Goal: Information Seeking & Learning: Check status

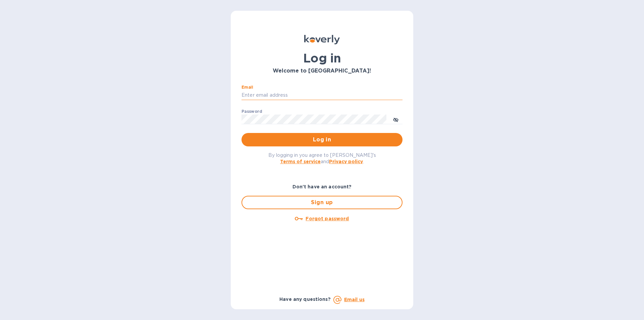
click at [269, 93] on input "Email" at bounding box center [321, 95] width 161 height 10
type input "[EMAIL_ADDRESS][DOMAIN_NAME]"
click at [402, 168] on div "By logging in you agree to [PERSON_NAME]'s Terms of service and Privacy policy ." at bounding box center [322, 157] width 172 height 23
click at [325, 139] on span "Log in" at bounding box center [322, 139] width 150 height 8
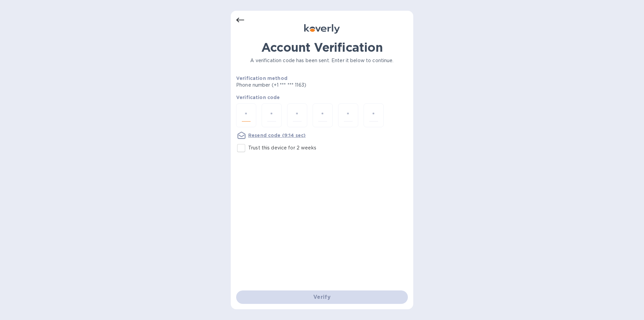
click at [245, 114] on input "number" at bounding box center [246, 115] width 9 height 12
type input "5"
type input "3"
type input "9"
type input "6"
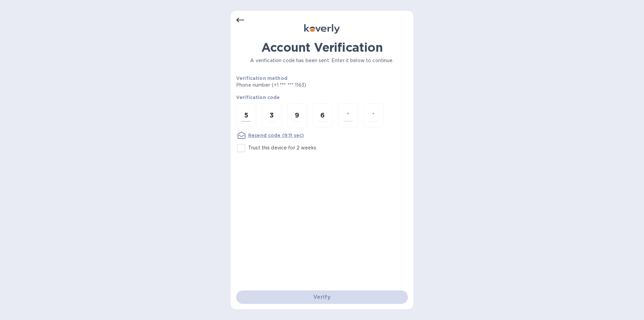
type input "4"
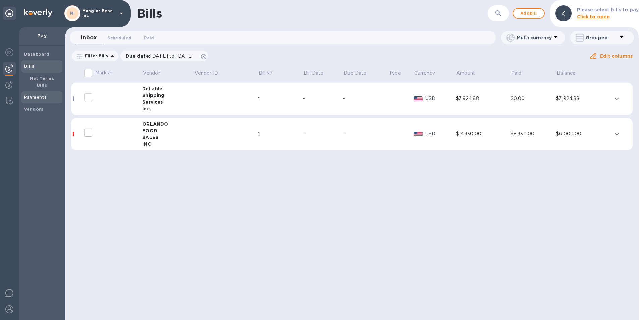
click at [32, 95] on b "Payments" at bounding box center [35, 97] width 22 height 5
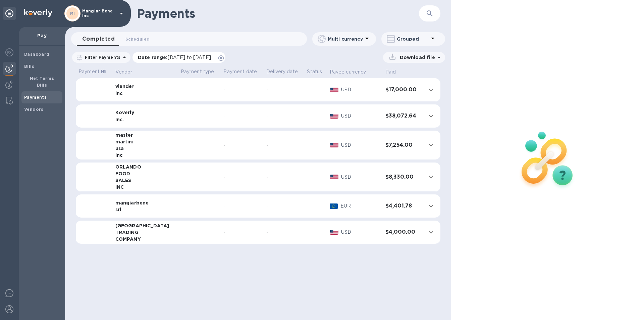
click at [224, 57] on icon at bounding box center [220, 57] width 5 height 5
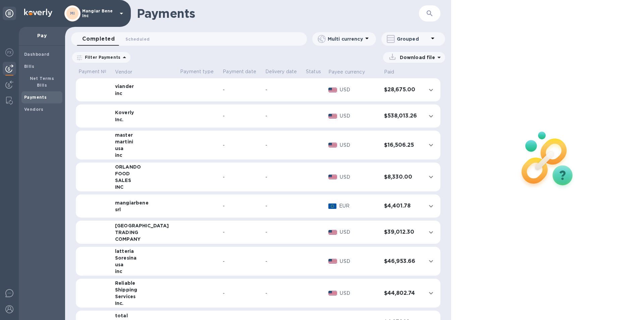
click at [39, 95] on b "Payments" at bounding box center [35, 97] width 22 height 5
click at [427, 115] on icon "expand row" at bounding box center [431, 116] width 8 height 8
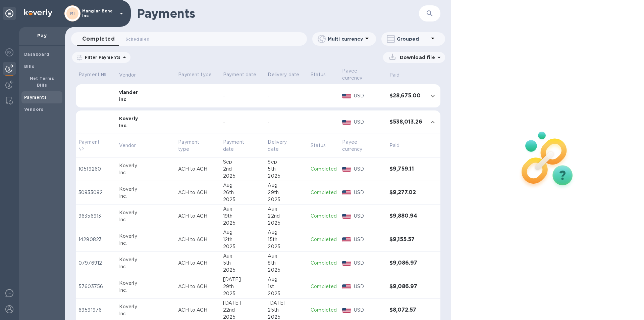
click at [200, 61] on div "Download file" at bounding box center [289, 57] width 311 height 11
click at [27, 95] on b "Payments" at bounding box center [35, 97] width 22 height 5
click at [33, 65] on b "Bills" at bounding box center [29, 66] width 10 height 5
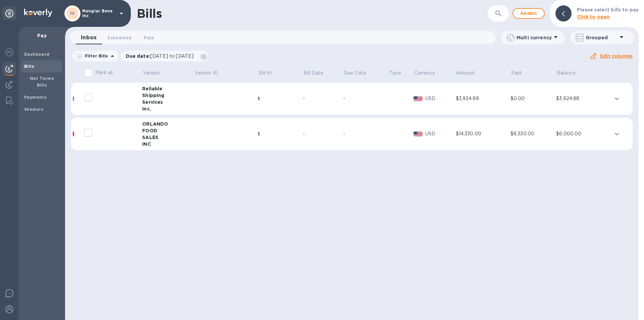
click at [622, 36] on icon at bounding box center [621, 37] width 8 height 8
click at [545, 58] on div at bounding box center [322, 160] width 644 height 320
click at [110, 55] on icon at bounding box center [112, 56] width 8 height 8
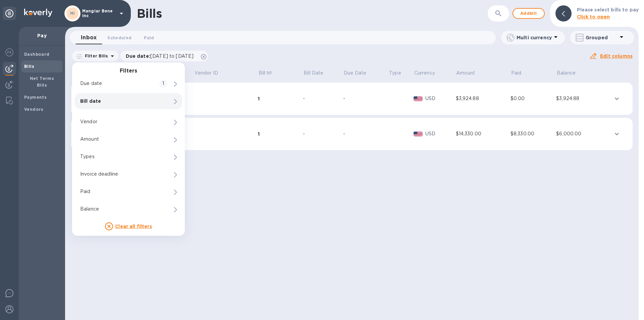
click at [96, 100] on p "Bill date" at bounding box center [117, 101] width 74 height 7
click at [219, 122] on input "[DATE]" at bounding box center [214, 122] width 54 height 10
click at [188, 120] on input "[DATE]" at bounding box center [214, 122] width 54 height 10
click at [199, 121] on input "[DATE]" at bounding box center [214, 122] width 54 height 10
click at [213, 120] on input "[DATE]" at bounding box center [214, 122] width 54 height 10
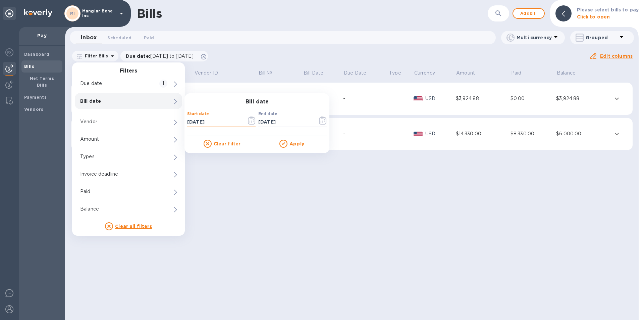
type input "[DATE]"
click at [294, 143] on u "Apply" at bounding box center [296, 143] width 15 height 5
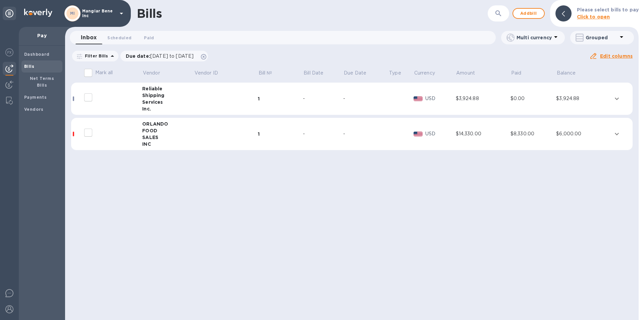
click at [555, 37] on icon at bounding box center [555, 37] width 3 height 2
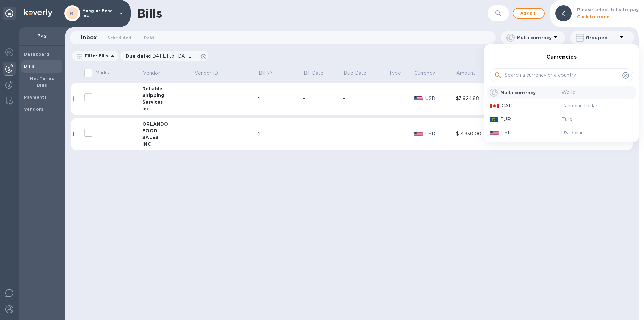
click at [519, 92] on p "Multi currency" at bounding box center [530, 92] width 61 height 7
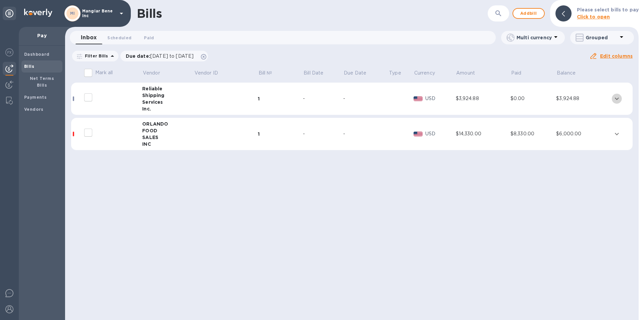
click at [617, 100] on icon "expand row" at bounding box center [617, 99] width 8 height 8
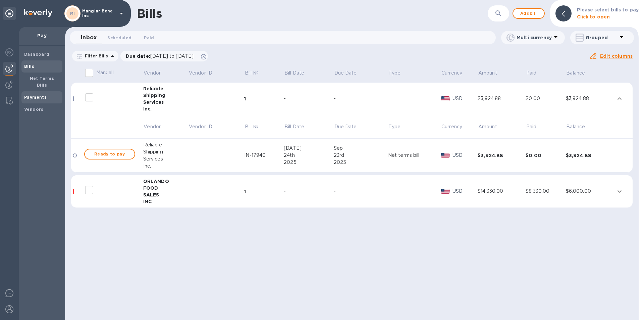
click at [39, 95] on b "Payments" at bounding box center [35, 97] width 22 height 5
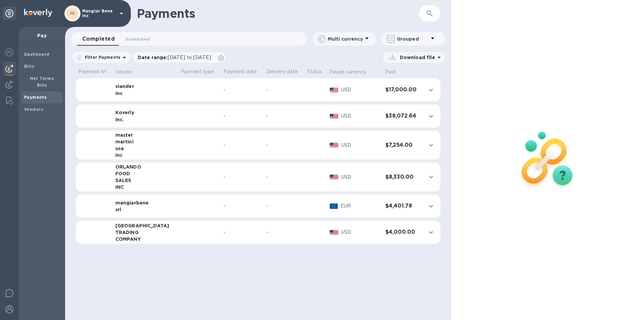
click at [39, 95] on b "Payments" at bounding box center [35, 97] width 22 height 5
click at [224, 59] on icon at bounding box center [220, 57] width 5 height 5
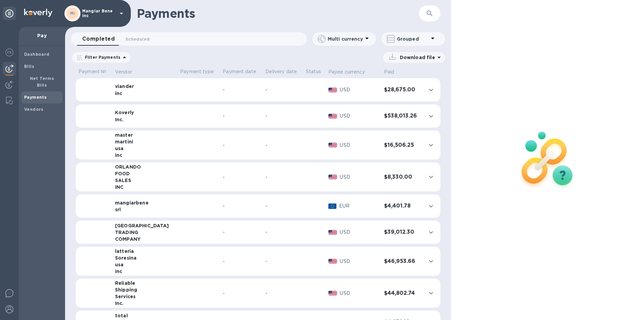
scroll to position [34, 0]
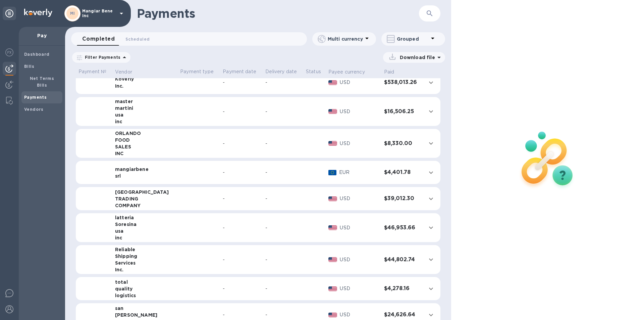
click at [427, 259] on icon "expand row" at bounding box center [431, 259] width 8 height 8
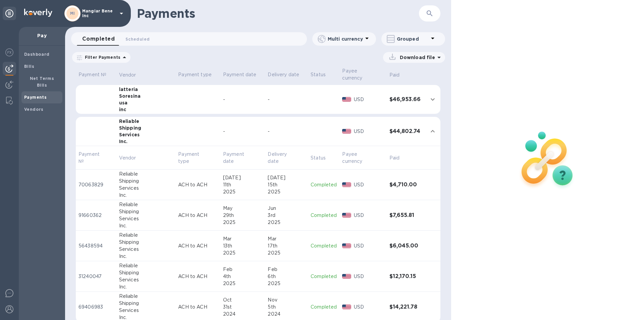
scroll to position [0, 0]
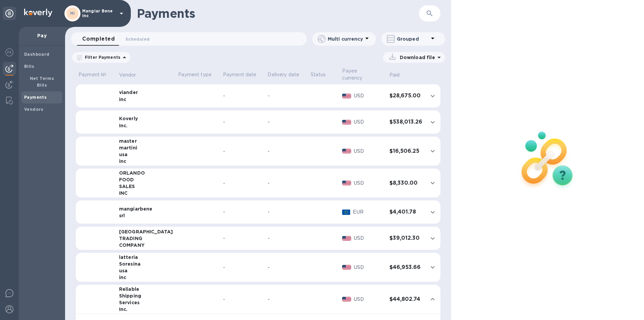
click at [24, 91] on div "Payments" at bounding box center [41, 97] width 41 height 12
click at [32, 63] on span "Bills" at bounding box center [29, 66] width 10 height 7
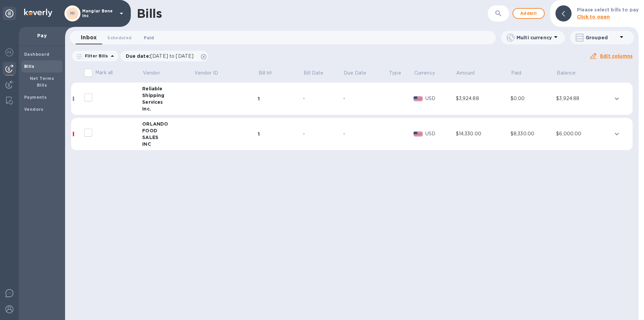
click at [149, 38] on span "Paid 0" at bounding box center [149, 37] width 10 height 7
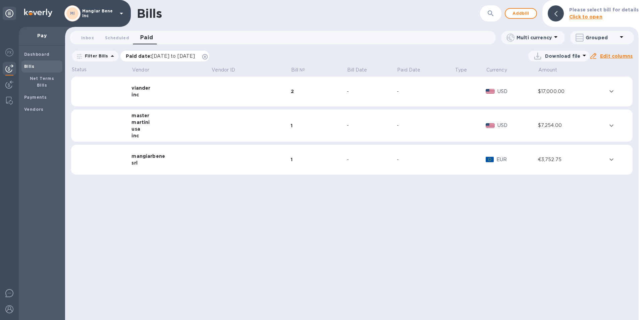
click at [195, 55] on span "[DATE] to [DATE]" at bounding box center [173, 55] width 43 height 5
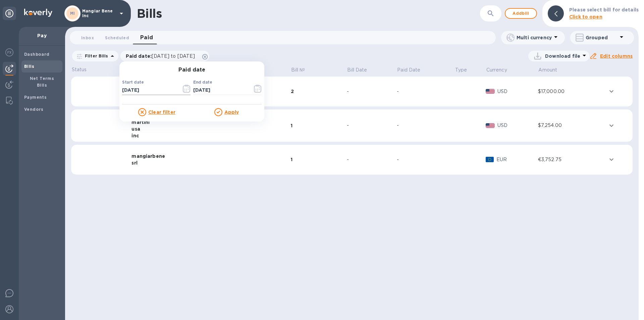
click at [123, 89] on input "[DATE]" at bounding box center [149, 90] width 54 height 10
click at [147, 90] on input "[DATE]" at bounding box center [149, 90] width 54 height 10
type input "01/08/2024"
click at [229, 110] on u "Apply" at bounding box center [231, 111] width 15 height 5
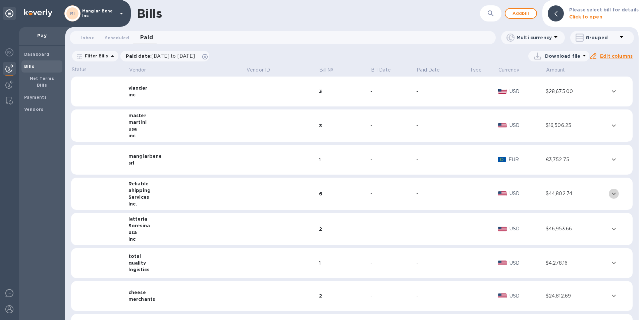
click at [610, 193] on icon "expand row" at bounding box center [614, 193] width 8 height 8
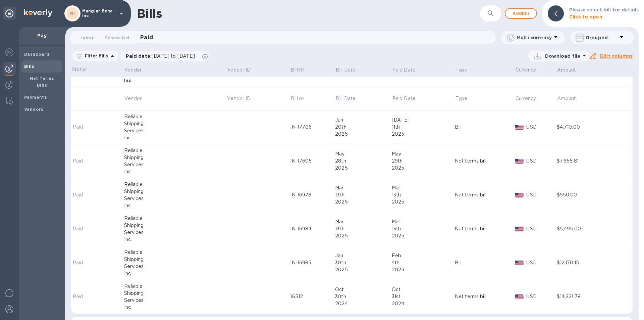
scroll to position [134, 0]
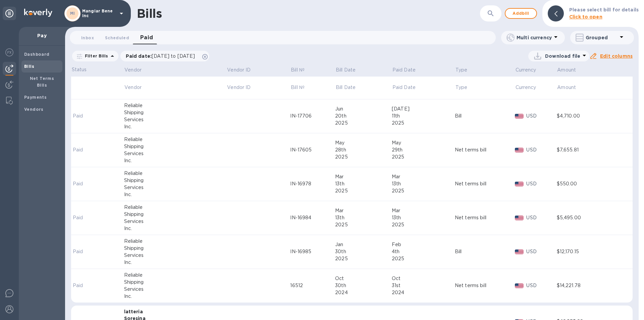
click at [584, 54] on icon at bounding box center [584, 55] width 8 height 8
click at [553, 70] on li "XLSX file" at bounding box center [560, 72] width 46 height 19
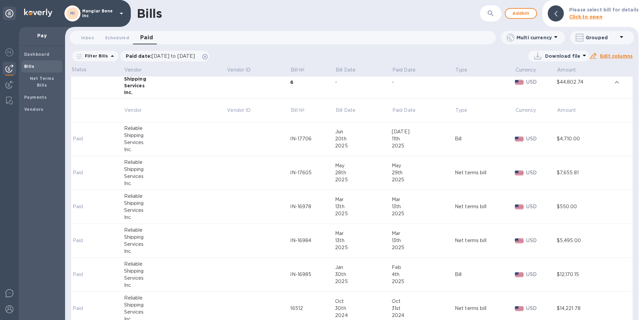
scroll to position [101, 0]
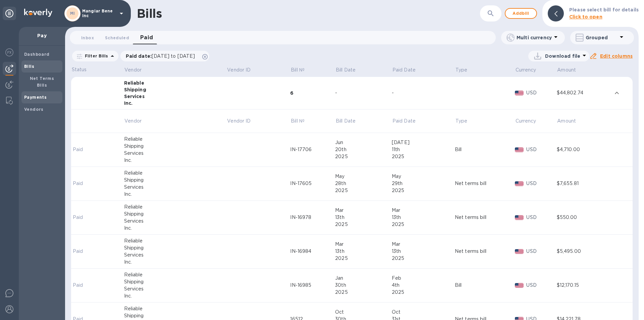
click at [41, 95] on b "Payments" at bounding box center [35, 97] width 22 height 5
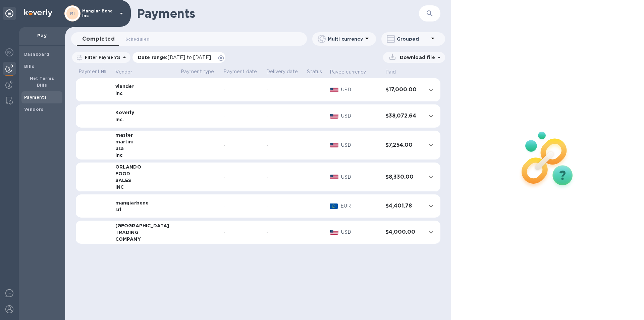
click at [224, 57] on icon at bounding box center [220, 57] width 5 height 5
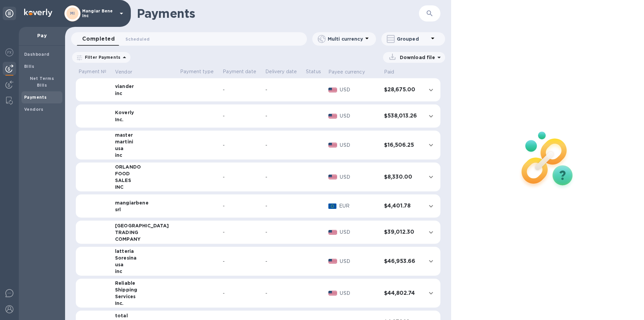
click at [98, 38] on span "Completed 0" at bounding box center [98, 38] width 33 height 9
click at [35, 95] on b "Payments" at bounding box center [35, 97] width 22 height 5
click at [31, 66] on b "Bills" at bounding box center [29, 66] width 10 height 5
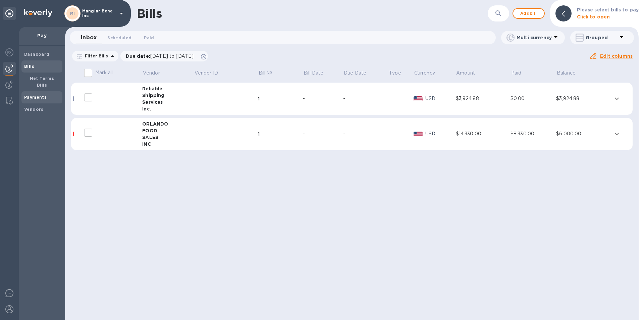
click at [41, 94] on span "Payments" at bounding box center [35, 97] width 22 height 7
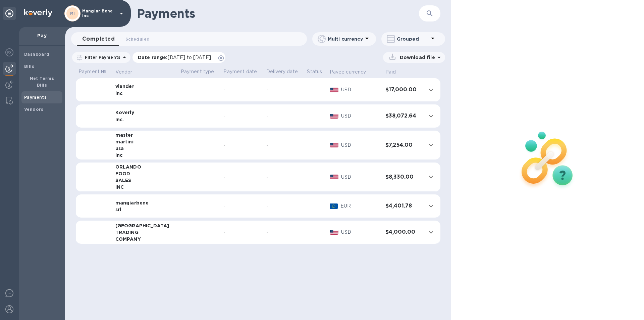
click at [190, 55] on span "[DATE] to [DATE]" at bounding box center [189, 57] width 43 height 5
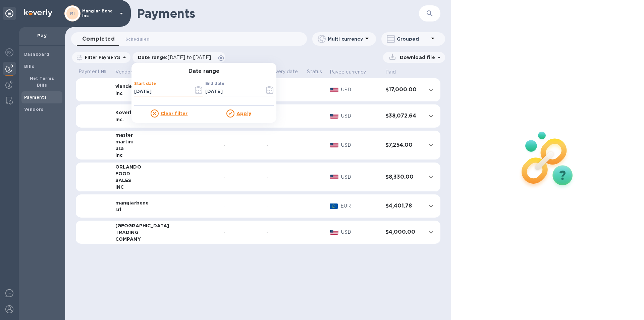
click at [136, 91] on input "[DATE]" at bounding box center [161, 92] width 54 height 10
click at [157, 91] on input "[DATE]" at bounding box center [161, 92] width 54 height 10
click at [143, 91] on input "01/08/2024" at bounding box center [161, 92] width 54 height 10
type input "[DATE]"
click at [241, 113] on u "Apply" at bounding box center [243, 113] width 15 height 5
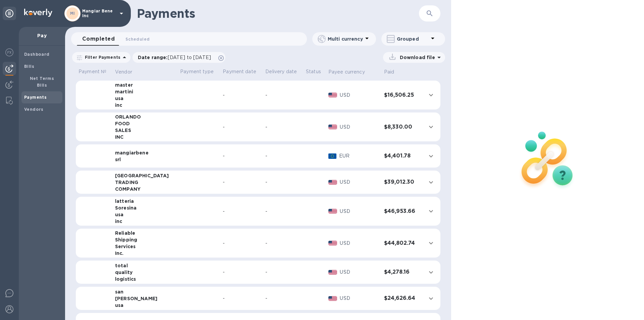
scroll to position [67, 0]
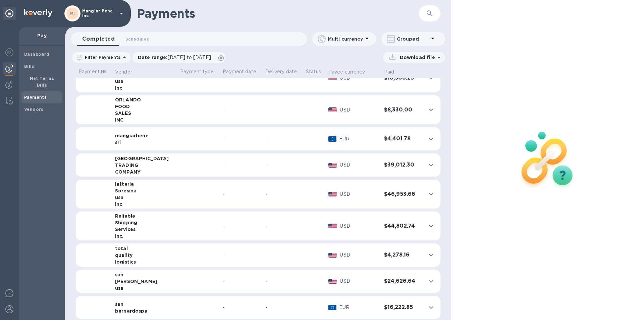
click at [429, 226] on icon "expand row" at bounding box center [431, 226] width 4 height 2
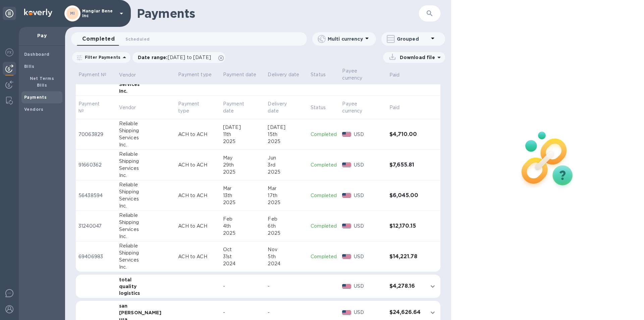
scroll to position [235, 0]
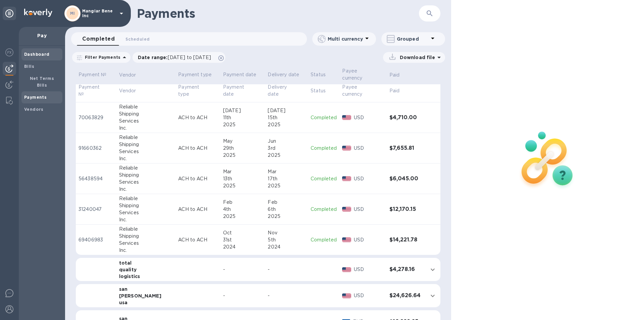
click at [35, 54] on b "Dashboard" at bounding box center [36, 54] width 25 height 5
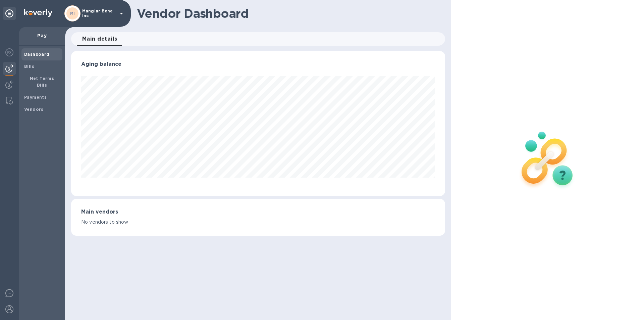
scroll to position [335137, 334910]
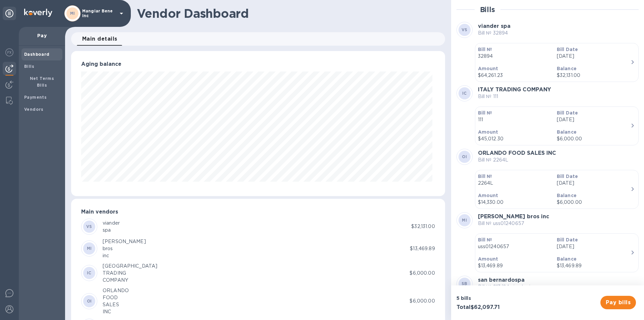
click at [629, 124] on icon "button" at bounding box center [632, 125] width 8 height 8
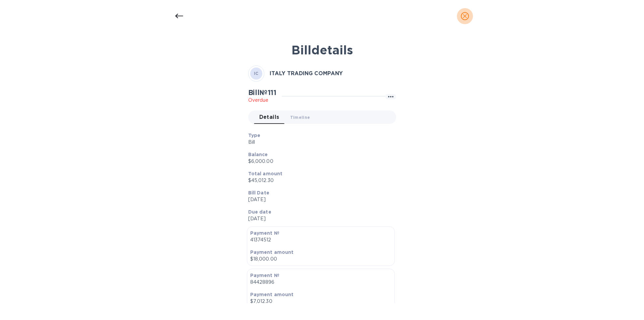
click at [465, 16] on icon "close" at bounding box center [465, 16] width 4 height 4
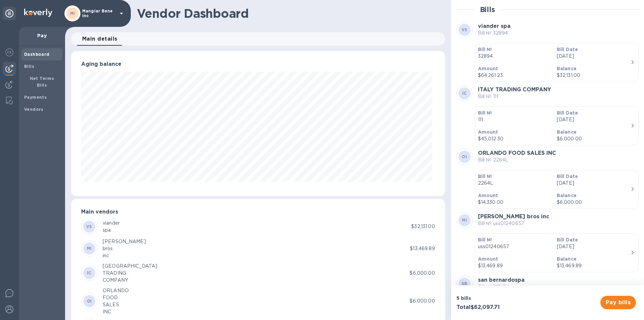
click at [122, 14] on icon at bounding box center [121, 14] width 3 height 2
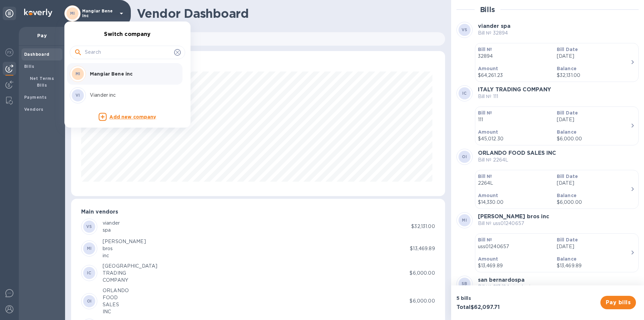
click at [108, 94] on p "Viander inc" at bounding box center [132, 95] width 84 height 7
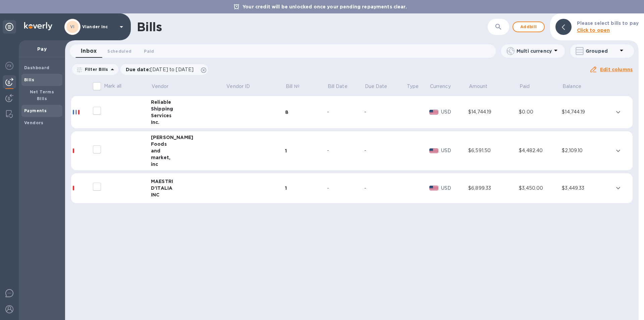
click at [36, 108] on b "Payments" at bounding box center [35, 110] width 22 height 5
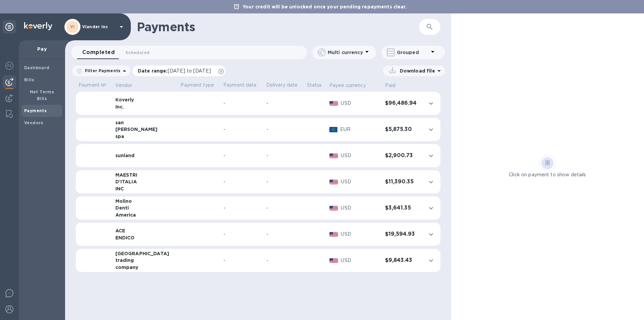
click at [211, 69] on span "[DATE] to [DATE]" at bounding box center [189, 70] width 43 height 5
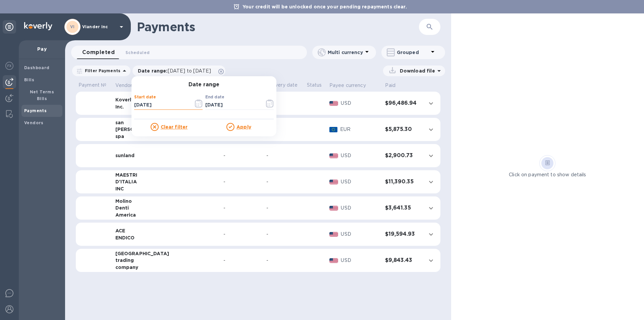
click at [135, 104] on input "[DATE]" at bounding box center [161, 105] width 54 height 10
click at [142, 103] on input "[DATE]" at bounding box center [161, 105] width 54 height 10
click at [157, 103] on input "[DATE]" at bounding box center [161, 105] width 54 height 10
type input "[DATE]"
click at [241, 127] on u "Apply" at bounding box center [243, 126] width 15 height 5
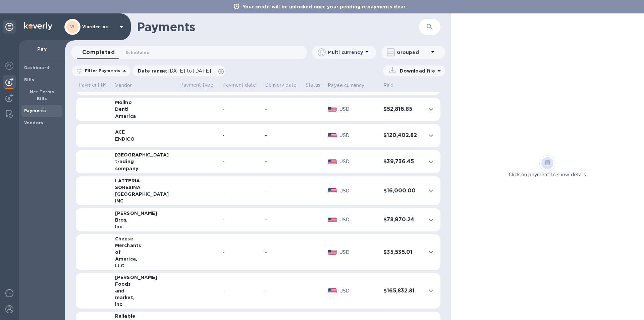
scroll to position [101, 0]
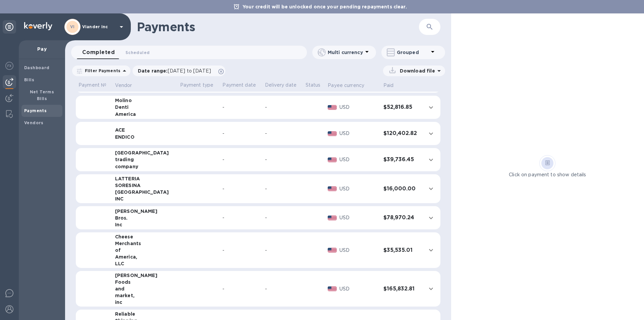
click at [427, 161] on icon "expand row" at bounding box center [431, 160] width 8 height 8
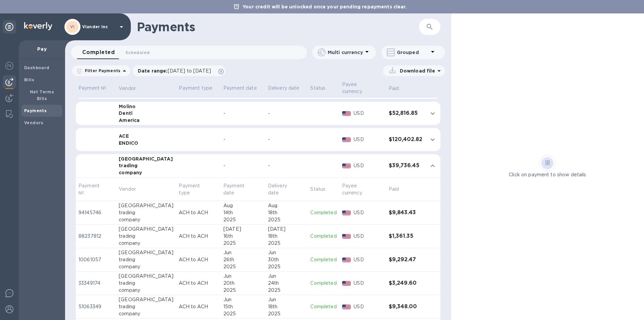
click at [432, 51] on icon at bounding box center [432, 52] width 3 height 2
click at [421, 72] on li "Separate all payments" at bounding box center [417, 69] width 73 height 21
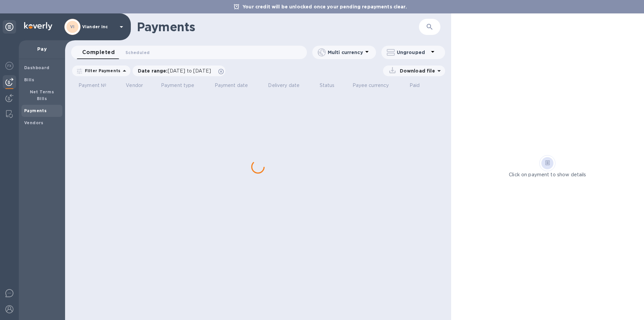
scroll to position [0, 0]
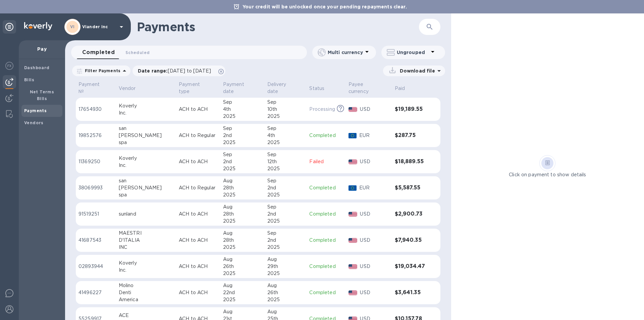
click at [402, 263] on h3 "$19,034.47" at bounding box center [411, 266] width 32 height 6
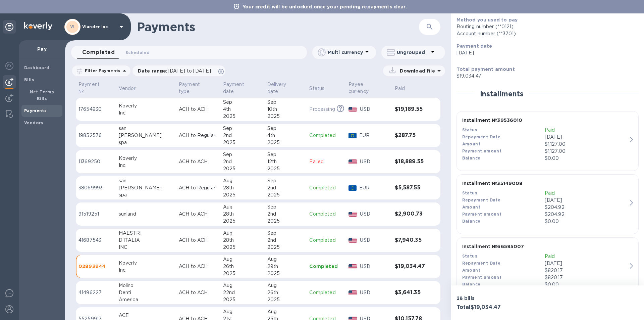
scroll to position [85, 0]
click at [630, 137] on icon "button" at bounding box center [631, 137] width 3 height 5
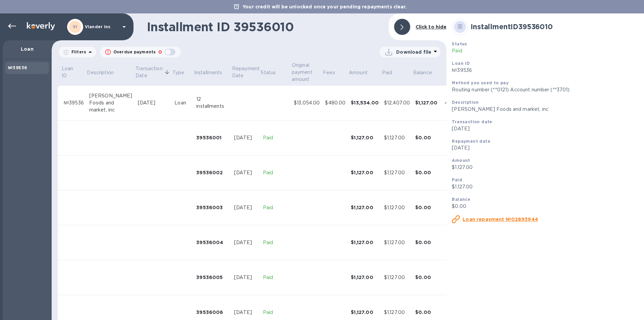
click at [436, 51] on icon at bounding box center [435, 51] width 8 height 8
click at [399, 65] on li "XLSX file" at bounding box center [410, 68] width 46 height 19
click at [402, 26] on icon at bounding box center [401, 26] width 3 height 5
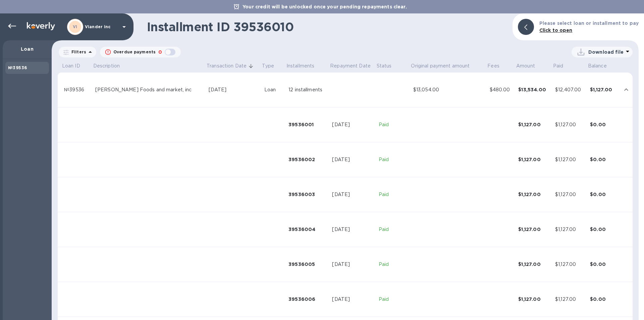
click at [532, 27] on div at bounding box center [526, 27] width 16 height 16
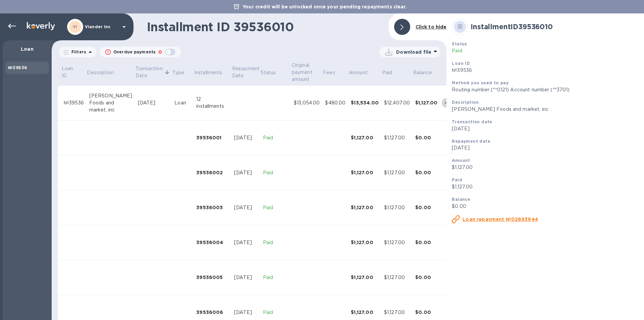
click at [443, 101] on icon "expand row" at bounding box center [447, 103] width 8 height 8
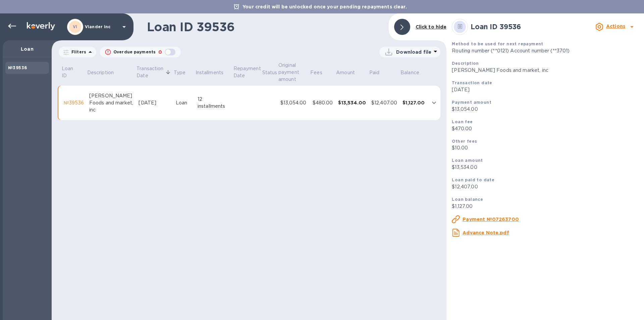
click at [88, 52] on icon at bounding box center [90, 52] width 8 height 8
click at [135, 154] on div "Loan ID 39536 Click to hide Filters Filters Transaction date Overdue payments 0…" at bounding box center [249, 166] width 395 height 306
click at [21, 68] on b "№39536" at bounding box center [17, 67] width 19 height 5
click at [25, 49] on p "Loan" at bounding box center [27, 49] width 38 height 7
click at [9, 25] on icon at bounding box center [12, 26] width 8 height 5
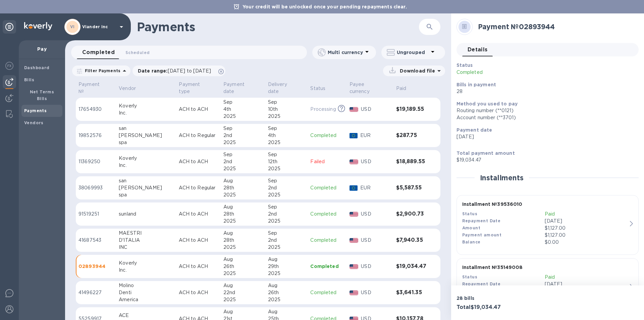
click at [405, 106] on h3 "$19,189.55" at bounding box center [411, 109] width 31 height 6
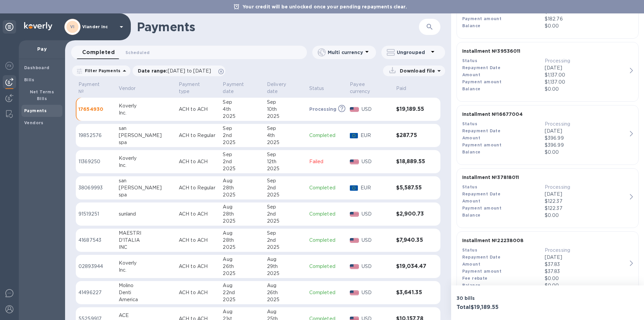
scroll to position [1106, 0]
click at [100, 53] on span "Completed 0" at bounding box center [98, 52] width 33 height 9
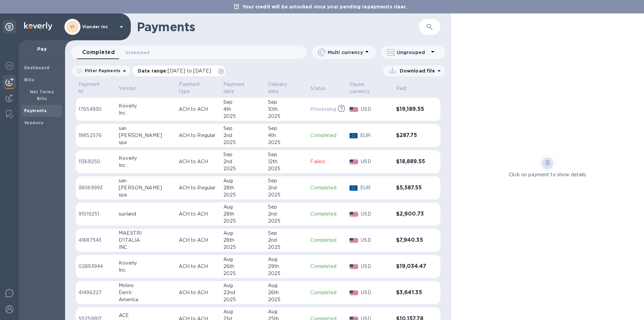
click at [224, 70] on icon at bounding box center [220, 71] width 5 height 5
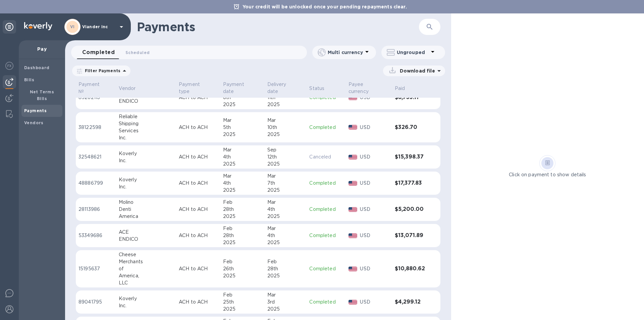
scroll to position [2731, 0]
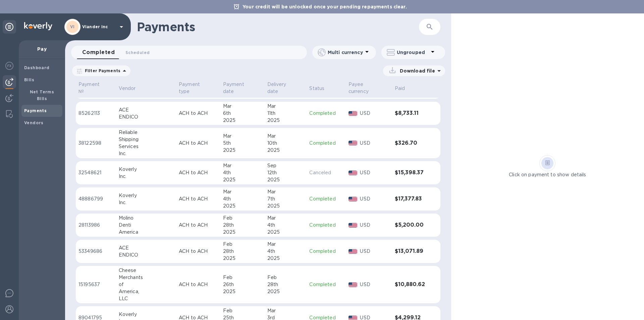
click at [103, 51] on span "Completed 0" at bounding box center [98, 52] width 33 height 9
click at [37, 108] on b "Payments" at bounding box center [35, 110] width 22 height 5
click at [29, 77] on b "Bills" at bounding box center [29, 79] width 10 height 5
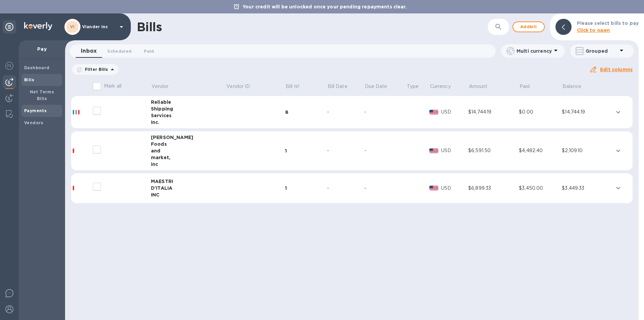
click at [34, 108] on b "Payments" at bounding box center [35, 110] width 22 height 5
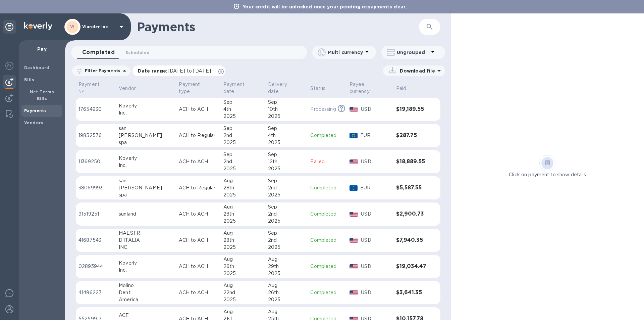
click at [211, 71] on span "[DATE] to [DATE]" at bounding box center [189, 70] width 43 height 5
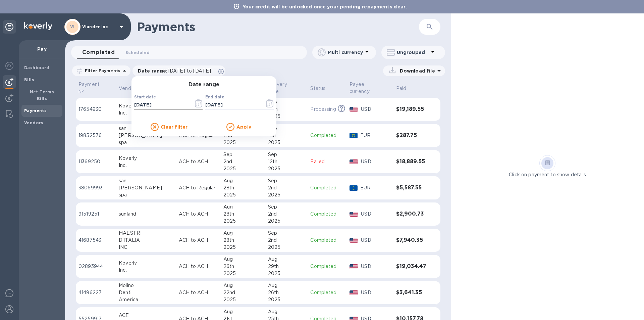
click at [134, 104] on input "[DATE]" at bounding box center [161, 105] width 54 height 10
click at [142, 105] on input "[DATE]" at bounding box center [161, 105] width 54 height 10
click at [156, 106] on input "[DATE]" at bounding box center [161, 105] width 54 height 10
type input "[DATE]"
click at [237, 127] on u "Apply" at bounding box center [243, 126] width 15 height 5
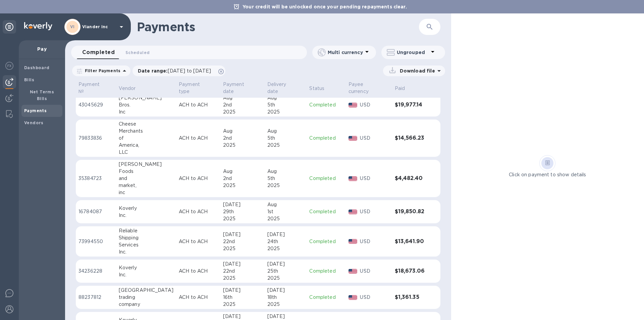
scroll to position [434, 0]
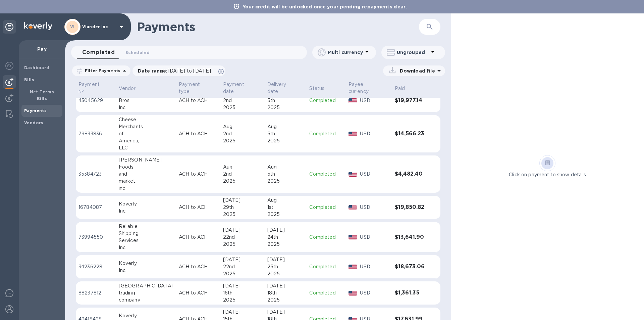
click at [406, 234] on h3 "$13,641.90" at bounding box center [411, 237] width 32 height 6
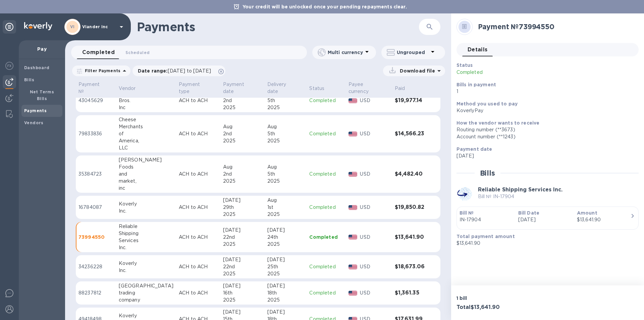
click at [432, 52] on icon at bounding box center [432, 52] width 3 height 2
click at [415, 70] on li "Group payments by vendors" at bounding box center [424, 69] width 87 height 21
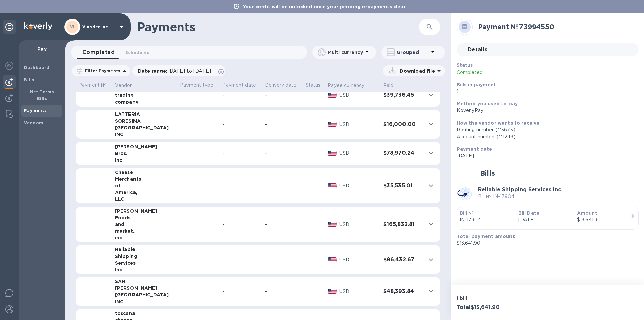
scroll to position [168, 0]
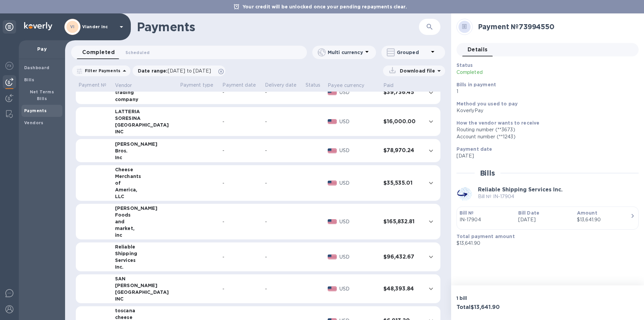
click at [427, 257] on icon "expand row" at bounding box center [431, 256] width 8 height 8
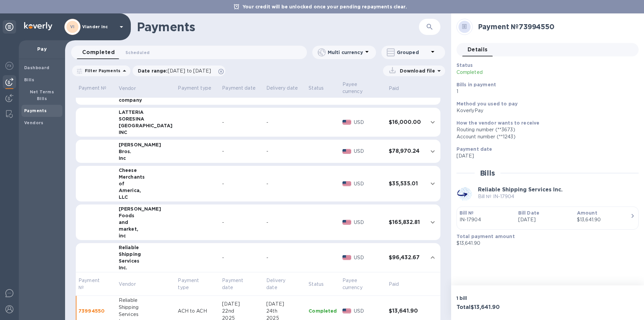
scroll to position [0, 0]
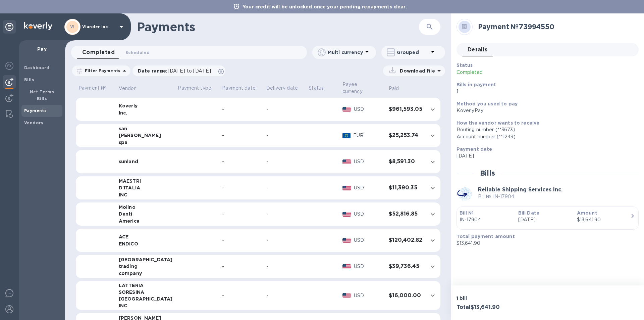
click at [94, 53] on span "Completed 0" at bounding box center [98, 52] width 33 height 9
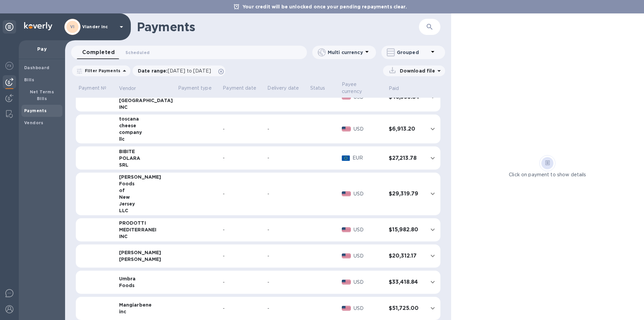
scroll to position [1274, 0]
click at [431, 254] on icon "expand row" at bounding box center [433, 255] width 4 height 2
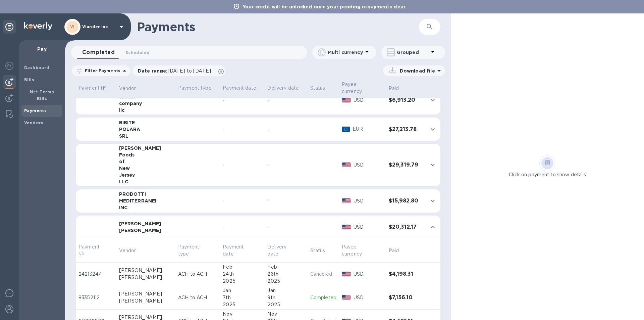
scroll to position [1106, 0]
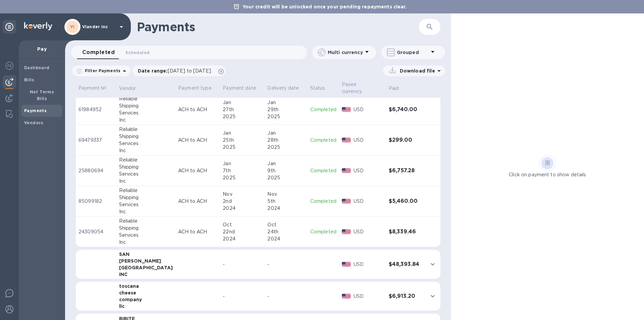
click at [122, 26] on icon at bounding box center [121, 27] width 8 height 8
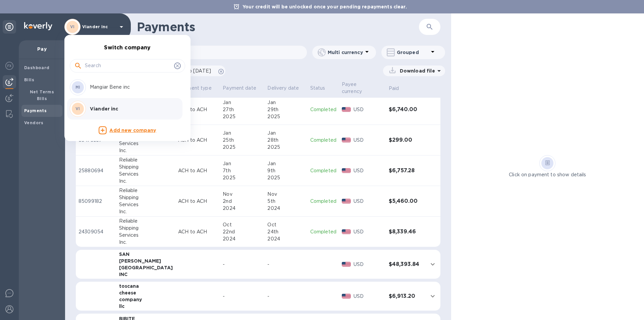
click at [113, 86] on p "Mangiar Bene inc" at bounding box center [132, 86] width 84 height 7
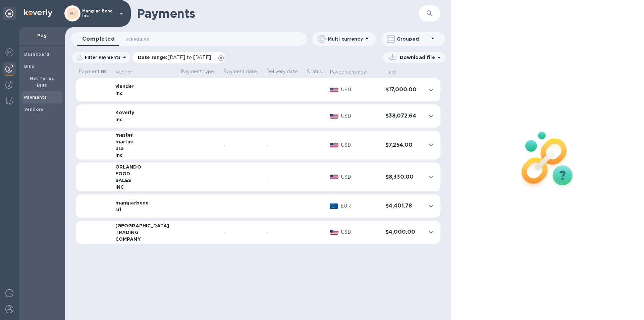
click at [205, 56] on span "08/08/2025 to 09/09/2025" at bounding box center [189, 57] width 43 height 5
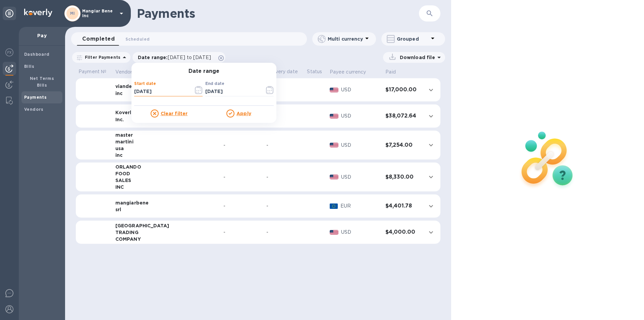
click at [134, 91] on input "08/08/2025" at bounding box center [161, 92] width 54 height 10
click at [143, 91] on input "01/08/2025" at bounding box center [161, 92] width 54 height 10
type input "01/01/2025"
click at [238, 113] on u "Apply" at bounding box center [243, 113] width 15 height 5
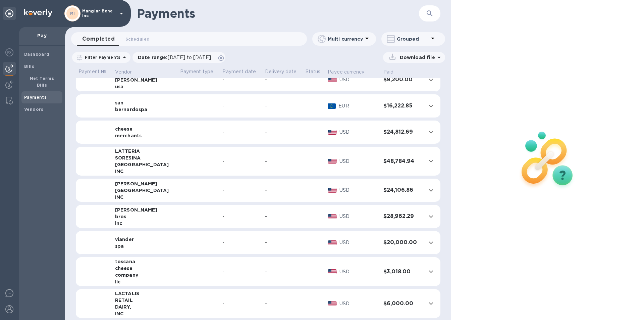
scroll to position [299, 0]
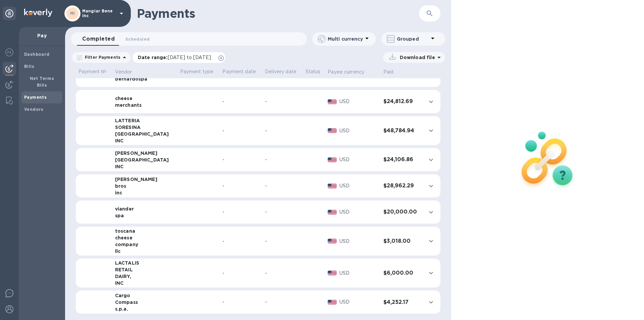
click at [211, 58] on span "01/01/2025 to 09/09/2025" at bounding box center [189, 57] width 43 height 5
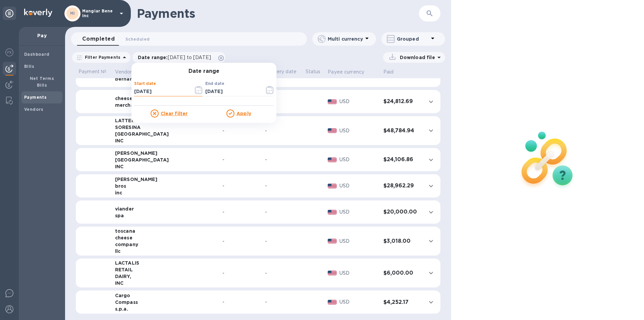
click at [158, 90] on input "[DATE]" at bounding box center [161, 92] width 54 height 10
type input "[DATE]"
click at [243, 114] on u "Apply" at bounding box center [243, 113] width 15 height 5
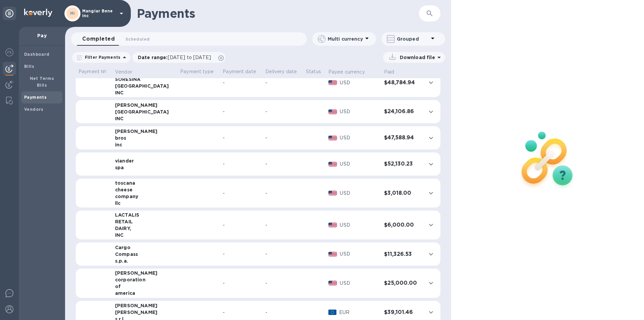
scroll to position [357, 0]
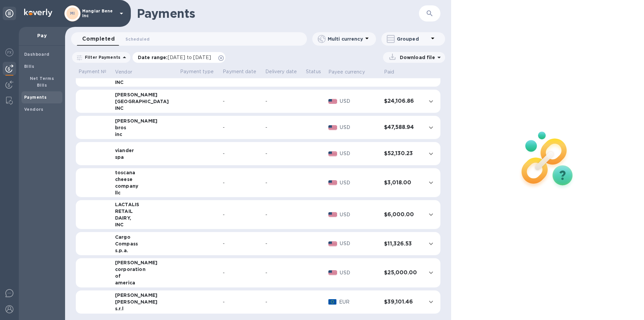
click at [187, 57] on span "[DATE] to [DATE]" at bounding box center [189, 57] width 43 height 5
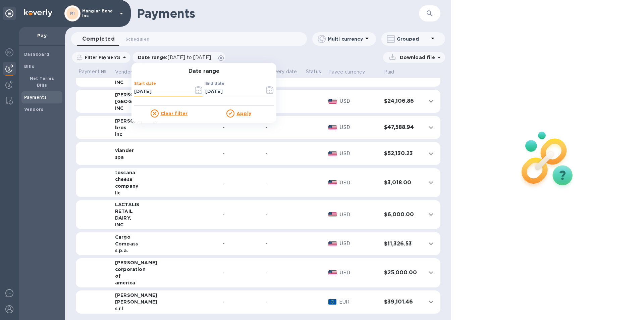
click at [157, 90] on input "[DATE]" at bounding box center [161, 92] width 54 height 10
type input "01/01/2022"
click at [242, 113] on u "Apply" at bounding box center [243, 113] width 15 height 5
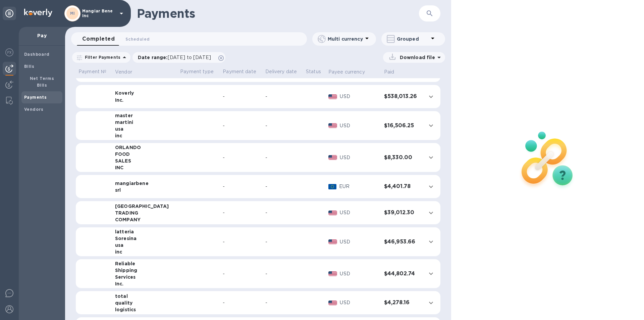
scroll to position [0, 0]
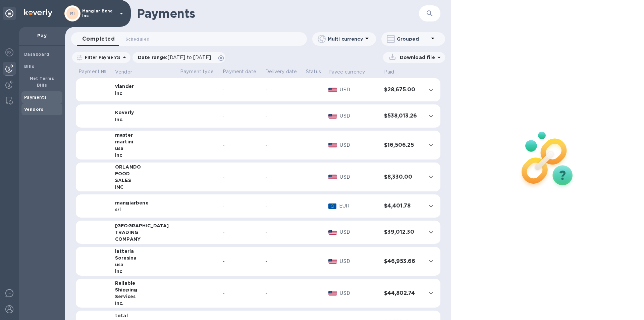
click at [33, 107] on b "Vendors" at bounding box center [33, 109] width 19 height 5
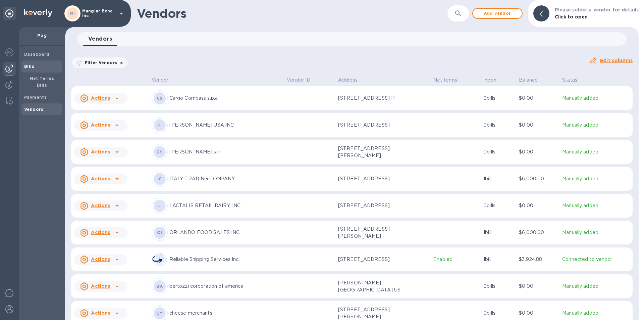
click at [29, 64] on b "Bills" at bounding box center [29, 66] width 10 height 5
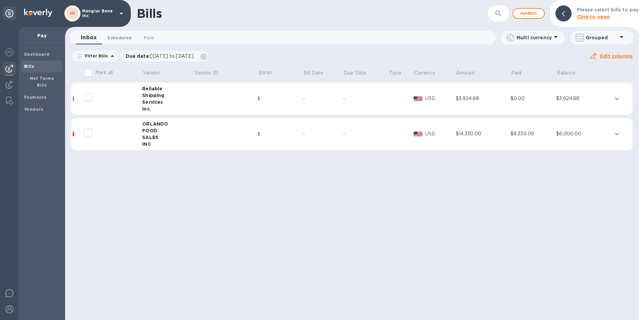
click at [121, 38] on span "Scheduled 0" at bounding box center [119, 37] width 24 height 7
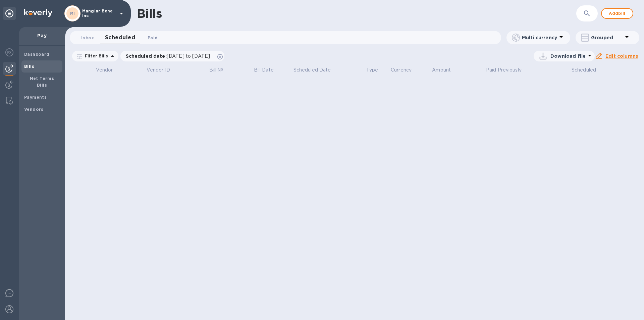
click at [151, 39] on span "Paid 0" at bounding box center [153, 37] width 10 height 7
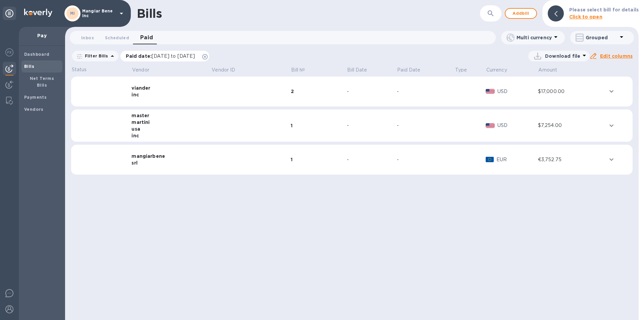
click at [178, 55] on span "[DATE] to [DATE]" at bounding box center [173, 55] width 43 height 5
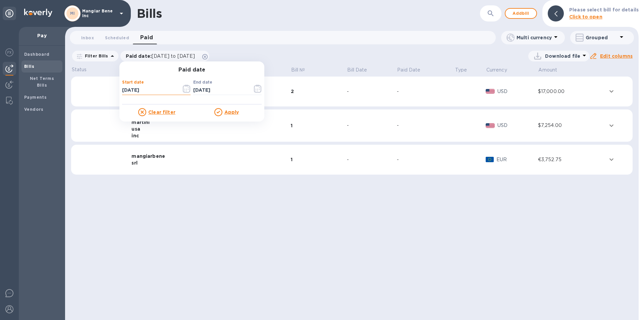
click at [123, 89] on input "[DATE]" at bounding box center [149, 90] width 54 height 10
click at [131, 88] on input "[DATE]" at bounding box center [149, 90] width 54 height 10
click at [145, 90] on input "[DATE]" at bounding box center [149, 90] width 54 height 10
type input "[DATE]"
click at [229, 113] on u "Apply" at bounding box center [231, 111] width 15 height 5
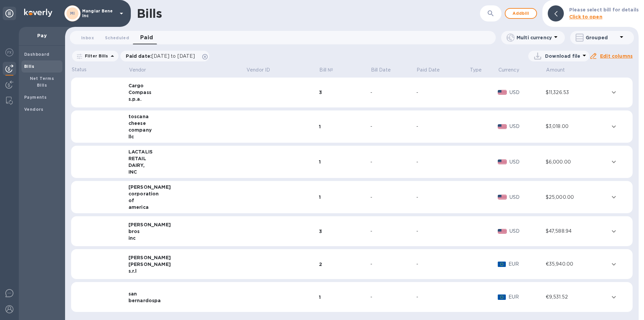
scroll to position [371, 0]
click at [33, 95] on b "Payments" at bounding box center [35, 97] width 22 height 5
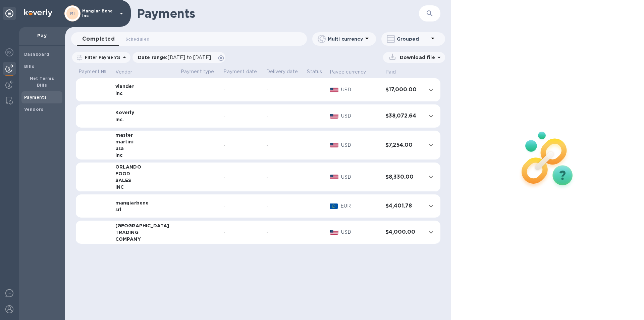
click at [120, 13] on icon at bounding box center [121, 13] width 8 height 8
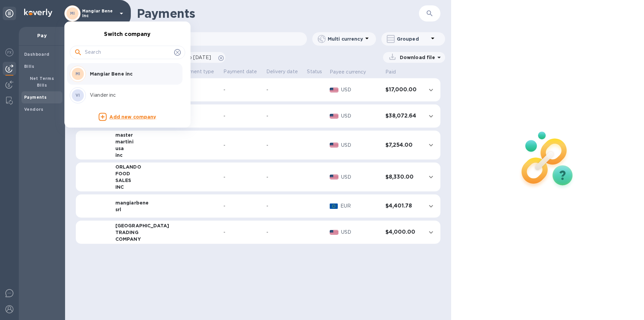
click at [109, 94] on p "Viander inc" at bounding box center [132, 95] width 84 height 7
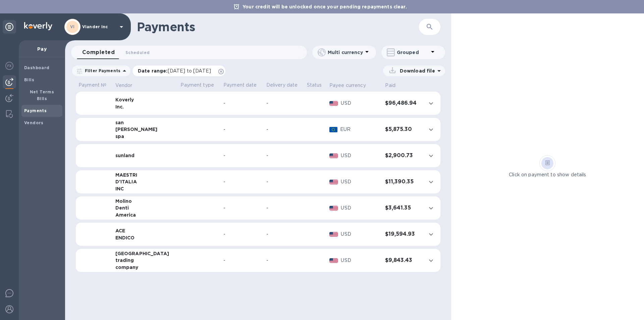
click at [168, 70] on span "[DATE] to [DATE]" at bounding box center [189, 70] width 43 height 5
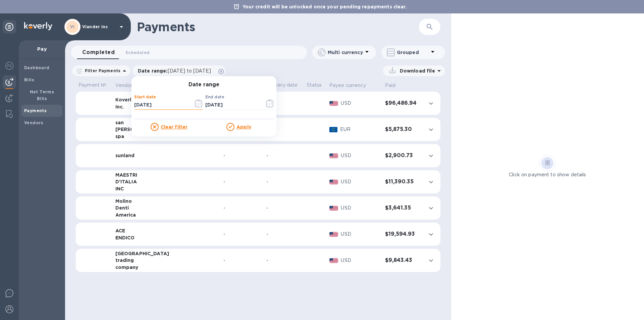
click at [135, 105] on input "[DATE]" at bounding box center [161, 105] width 54 height 10
click at [141, 104] on input "[DATE]" at bounding box center [161, 105] width 54 height 10
click at [156, 103] on input "[DATE]" at bounding box center [161, 105] width 54 height 10
type input "[DATE]"
click at [242, 129] on u "Apply" at bounding box center [243, 126] width 15 height 5
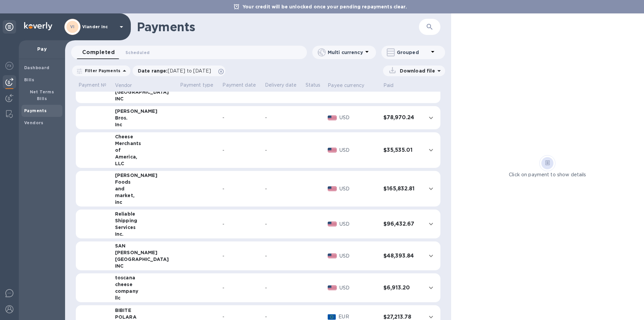
scroll to position [201, 0]
click at [428, 224] on icon "expand row" at bounding box center [431, 223] width 8 height 8
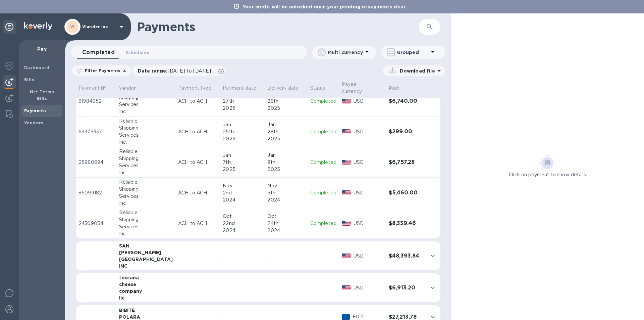
scroll to position [1106, 0]
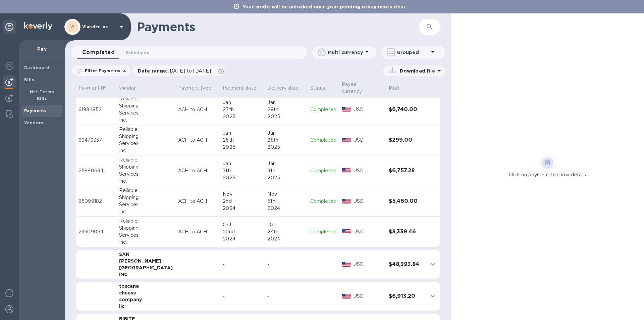
click at [317, 228] on p "Completed" at bounding box center [323, 231] width 26 height 7
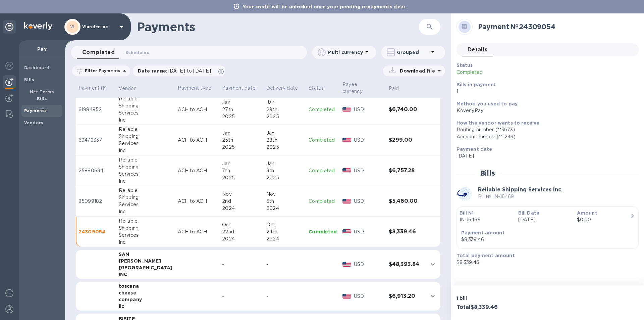
click at [313, 197] on p "Completed" at bounding box center [322, 200] width 28 height 7
click at [314, 167] on p "Completed" at bounding box center [322, 170] width 28 height 7
click at [313, 136] on p "Completed" at bounding box center [322, 139] width 28 height 7
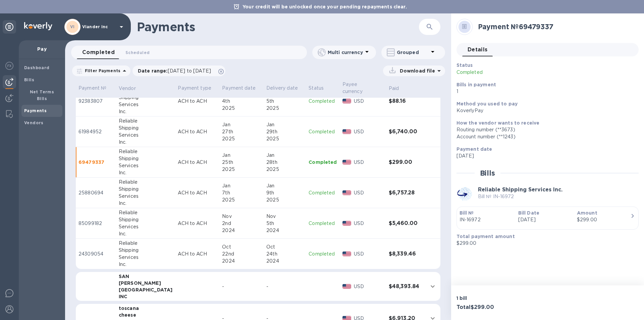
scroll to position [1073, 0]
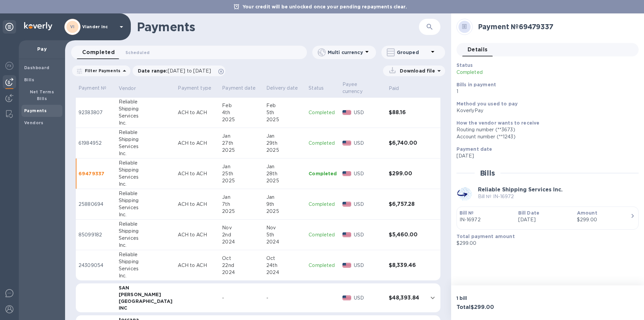
click at [314, 139] on p "Completed" at bounding box center [322, 142] width 28 height 7
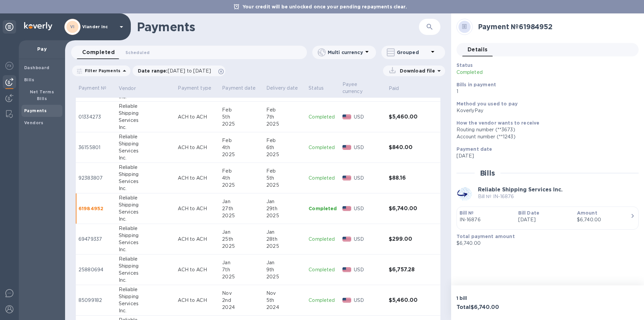
scroll to position [1006, 0]
click at [312, 176] on p "Completed" at bounding box center [322, 179] width 28 height 7
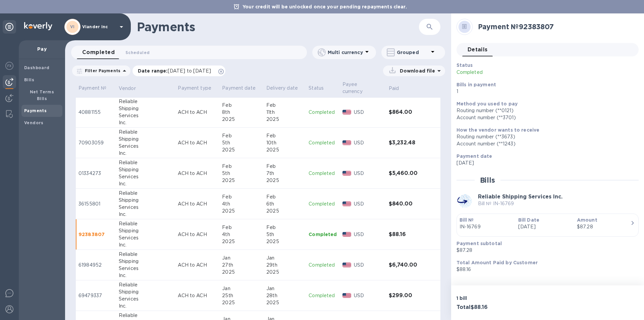
scroll to position [838, 0]
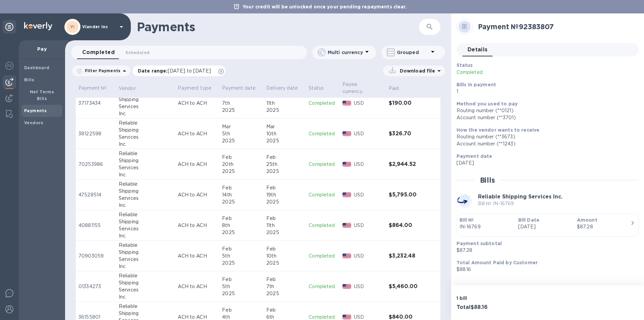
click at [211, 71] on span "[DATE] to [DATE]" at bounding box center [189, 70] width 43 height 5
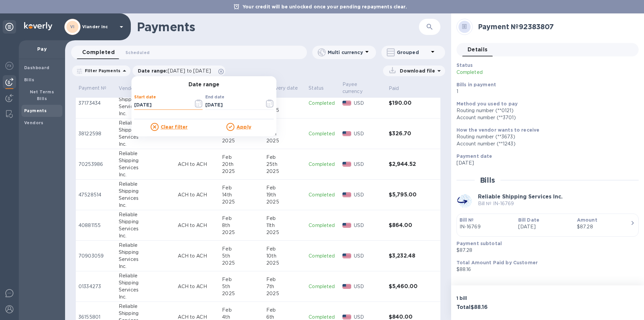
drag, startPoint x: 159, startPoint y: 105, endPoint x: 162, endPoint y: 107, distance: 3.6
click at [160, 105] on input "[DATE]" at bounding box center [161, 105] width 54 height 10
type input "[DATE]"
click at [243, 129] on p "Apply" at bounding box center [243, 126] width 15 height 7
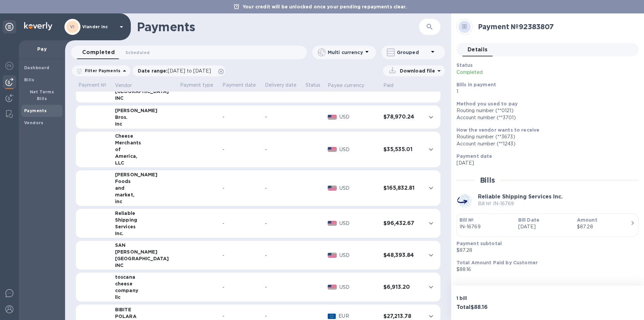
scroll to position [235, 0]
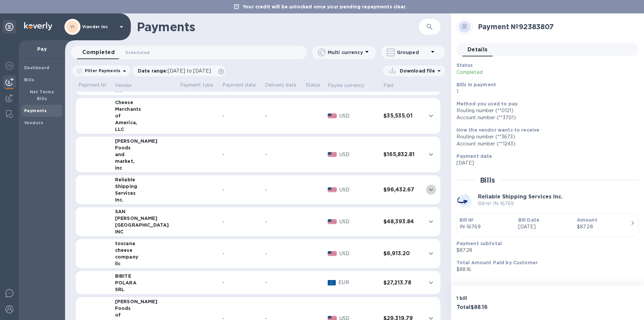
click at [427, 188] on icon "expand row" at bounding box center [431, 189] width 8 height 8
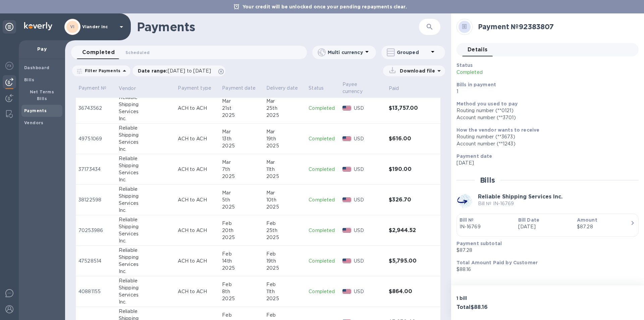
scroll to position [771, 0]
click at [313, 136] on p "Completed" at bounding box center [322, 139] width 28 height 7
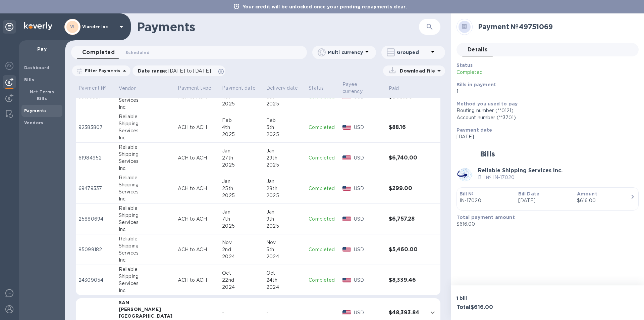
scroll to position [1106, 0]
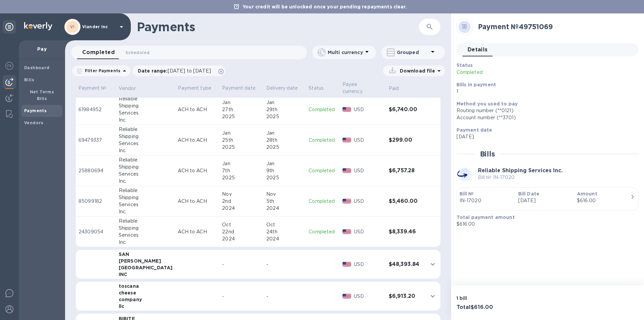
click at [317, 228] on p "Completed" at bounding box center [322, 231] width 28 height 7
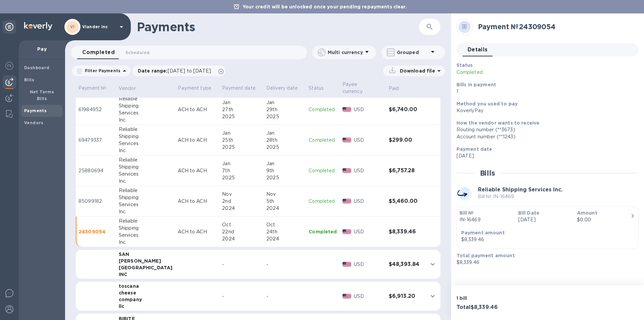
click at [312, 197] on p "Completed" at bounding box center [322, 200] width 28 height 7
click at [309, 167] on p "Completed" at bounding box center [322, 170] width 28 height 7
click at [313, 136] on p "Completed" at bounding box center [322, 139] width 28 height 7
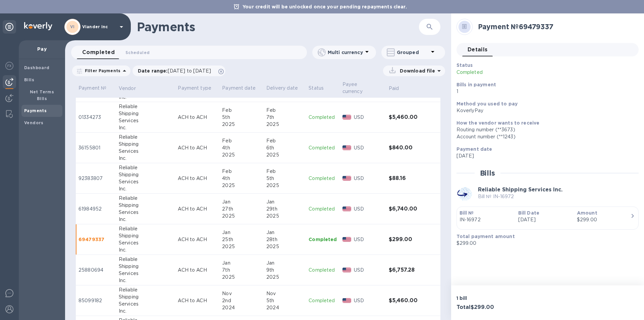
scroll to position [1006, 0]
click at [316, 207] on p "Completed" at bounding box center [322, 210] width 28 height 7
click at [314, 176] on p "Completed" at bounding box center [322, 179] width 28 height 7
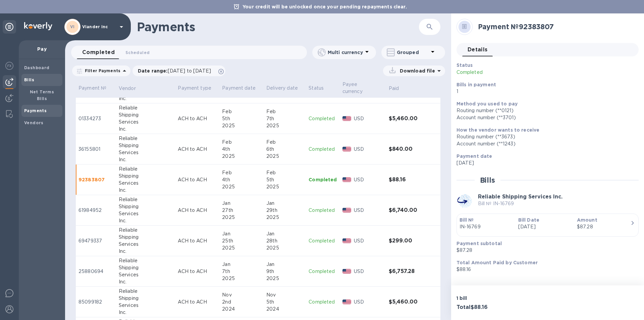
click at [31, 79] on b "Bills" at bounding box center [29, 79] width 10 height 5
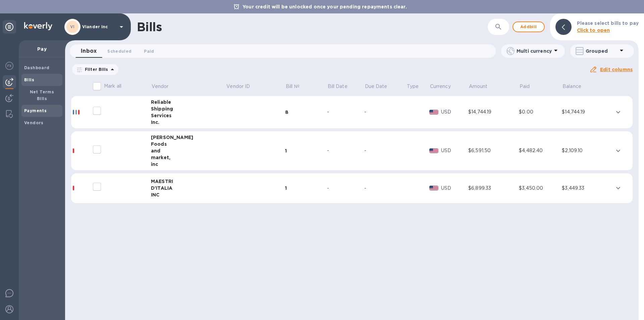
click at [40, 108] on b "Payments" at bounding box center [35, 110] width 22 height 5
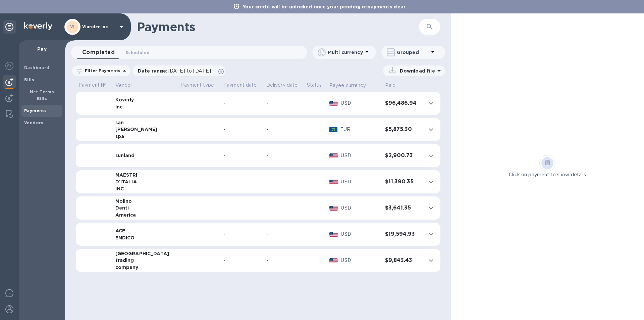
click at [101, 52] on span "Completed 0" at bounding box center [98, 52] width 33 height 9
click at [224, 70] on icon at bounding box center [220, 71] width 5 height 5
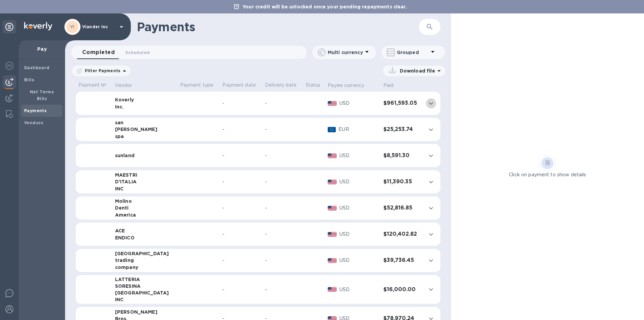
click at [429, 103] on icon "expand row" at bounding box center [431, 103] width 4 height 2
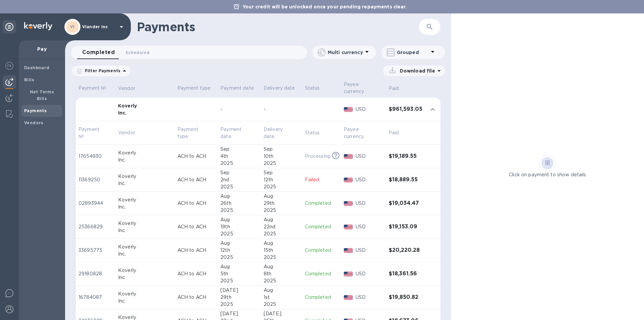
click at [400, 155] on h3 "$19,189.55" at bounding box center [406, 156] width 34 height 6
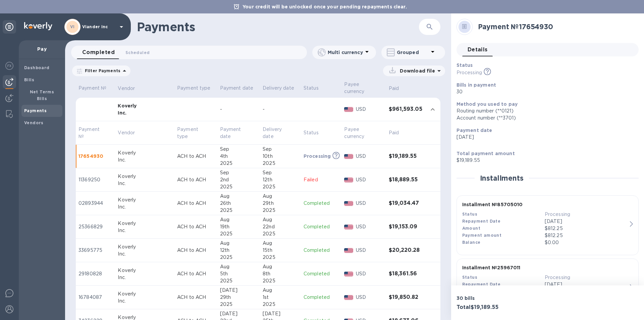
click at [399, 155] on h3 "$19,189.55" at bounding box center [406, 156] width 34 height 6
click at [90, 156] on p "17654930" at bounding box center [95, 156] width 34 height 7
click at [87, 201] on p "02893944" at bounding box center [95, 202] width 34 height 7
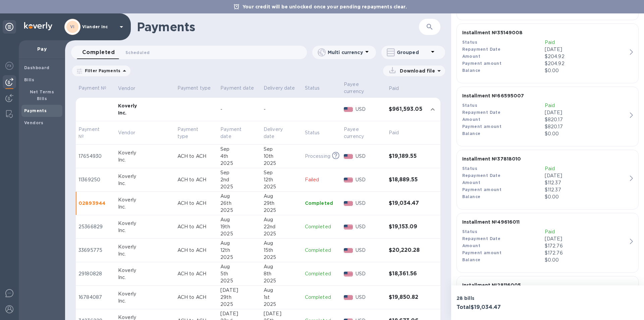
scroll to position [302, 0]
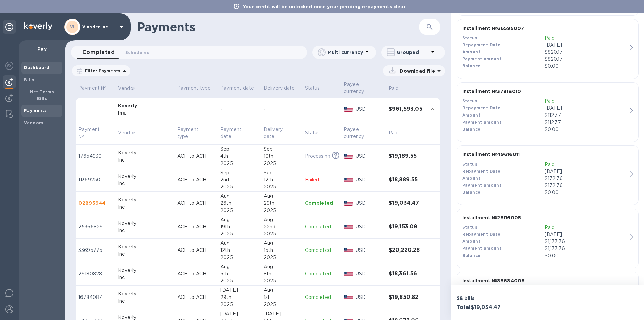
click at [32, 66] on b "Dashboard" at bounding box center [36, 67] width 25 height 5
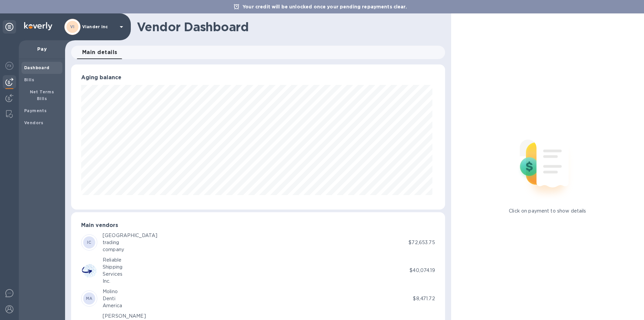
click at [39, 49] on p "Pay" at bounding box center [42, 49] width 36 height 7
click at [25, 77] on b "Bills" at bounding box center [29, 79] width 10 height 5
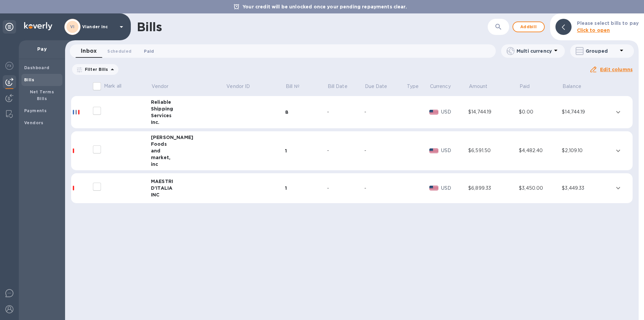
click at [146, 51] on span "Paid 0" at bounding box center [149, 51] width 10 height 7
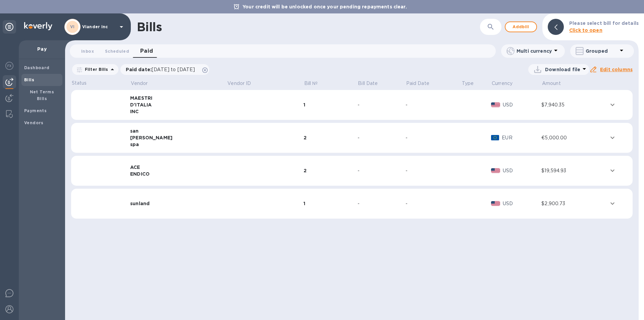
click at [112, 69] on icon at bounding box center [112, 69] width 8 height 8
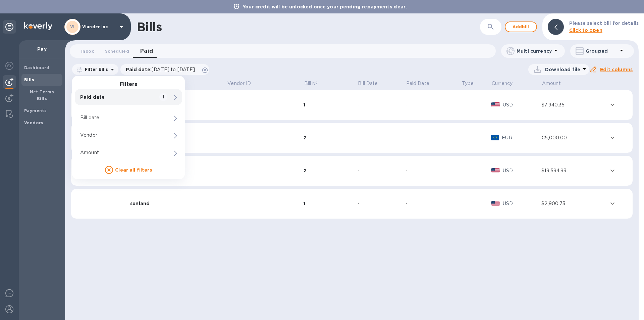
click at [257, 66] on div "Download file" at bounding box center [400, 69] width 377 height 11
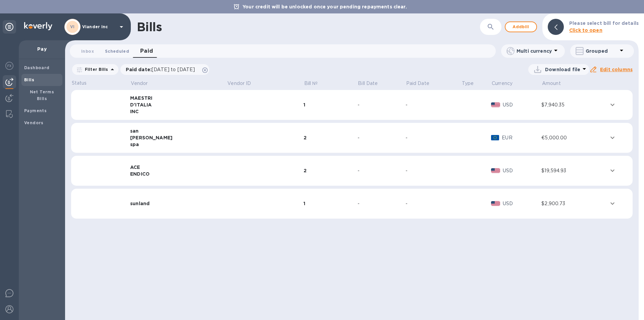
click at [117, 51] on span "Scheduled 0" at bounding box center [117, 51] width 24 height 7
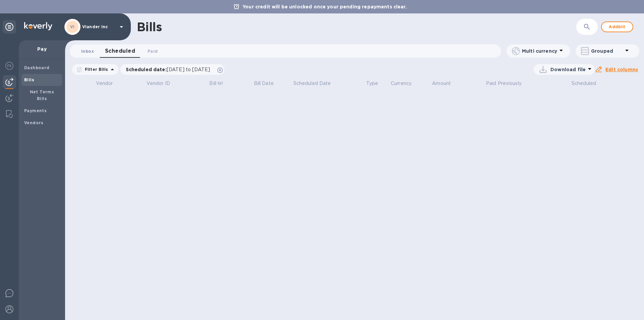
click at [85, 50] on span "Inbox 0" at bounding box center [87, 51] width 13 height 7
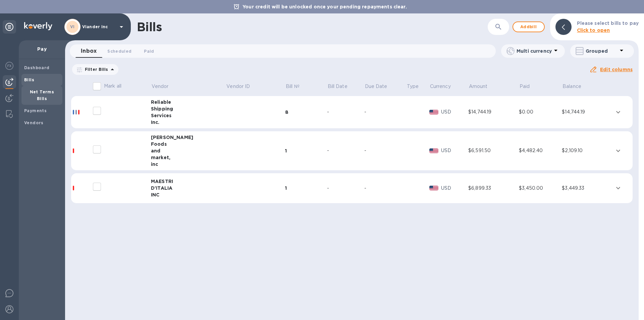
click at [34, 89] on b "Net Terms Bills" at bounding box center [42, 95] width 24 height 12
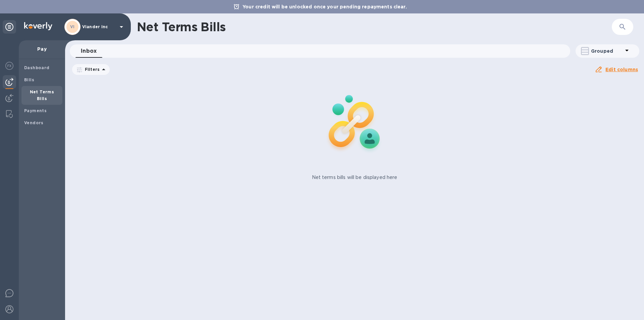
click at [90, 50] on span "Inbox 0" at bounding box center [89, 50] width 16 height 9
click at [35, 108] on b "Payments" at bounding box center [35, 110] width 22 height 5
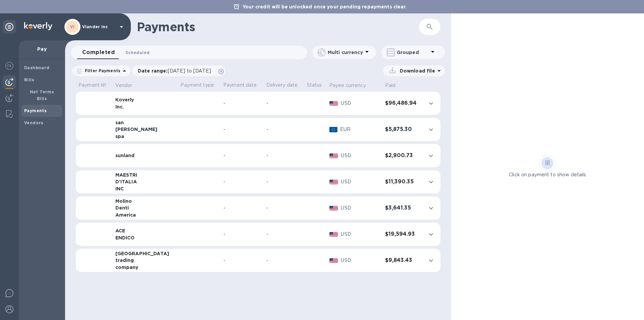
click at [140, 50] on span "Scheduled 0" at bounding box center [137, 52] width 24 height 7
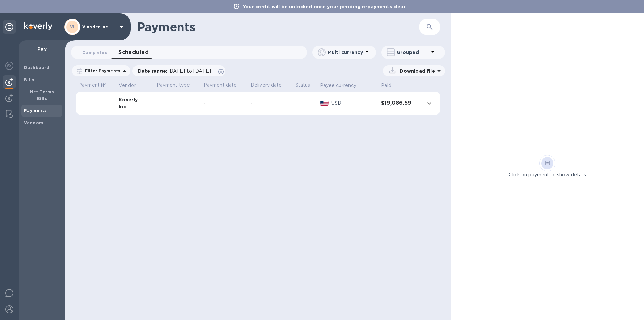
click at [433, 52] on icon at bounding box center [432, 52] width 3 height 2
click at [390, 36] on div at bounding box center [322, 160] width 644 height 320
click at [91, 52] on span "Completed 0" at bounding box center [94, 52] width 25 height 7
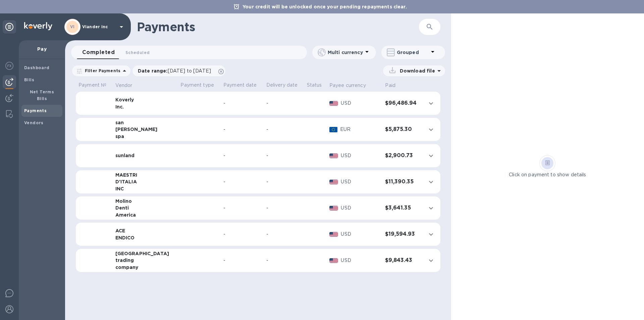
click at [440, 70] on icon at bounding box center [439, 71] width 8 height 8
click at [474, 88] on div "Click on payment to show details" at bounding box center [547, 166] width 193 height 306
click at [432, 52] on icon at bounding box center [432, 52] width 3 height 2
click at [479, 91] on div at bounding box center [322, 160] width 644 height 320
click at [186, 71] on span "[DATE] to [DATE]" at bounding box center [189, 70] width 43 height 5
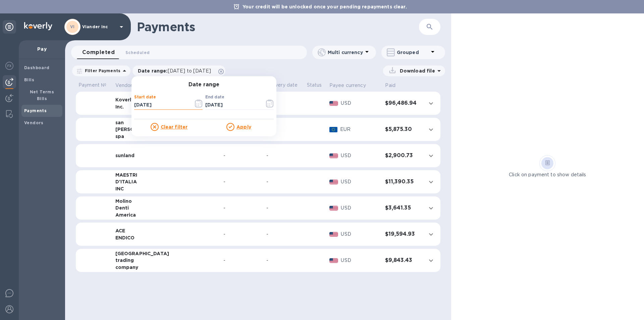
click at [159, 104] on input "[DATE]" at bounding box center [161, 105] width 54 height 10
type input "[DATE]"
click at [237, 127] on u "Apply" at bounding box center [243, 126] width 15 height 5
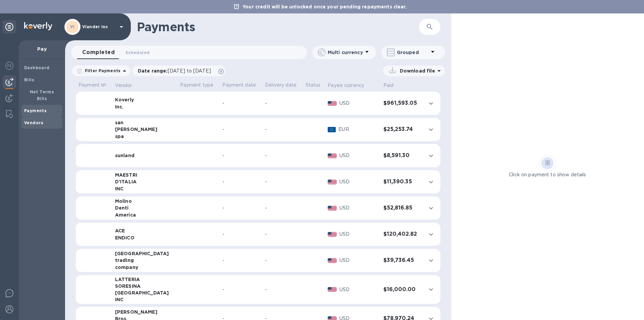
click at [30, 120] on b "Vendors" at bounding box center [33, 122] width 19 height 5
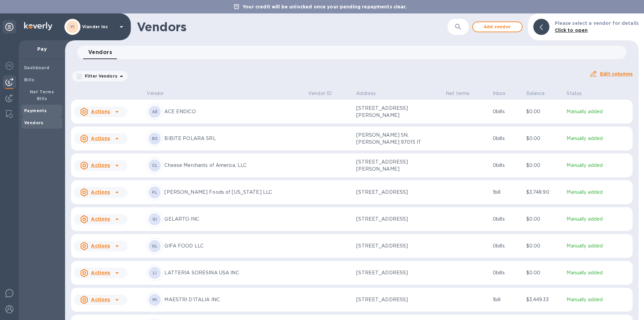
click at [33, 108] on b "Payments" at bounding box center [35, 110] width 22 height 5
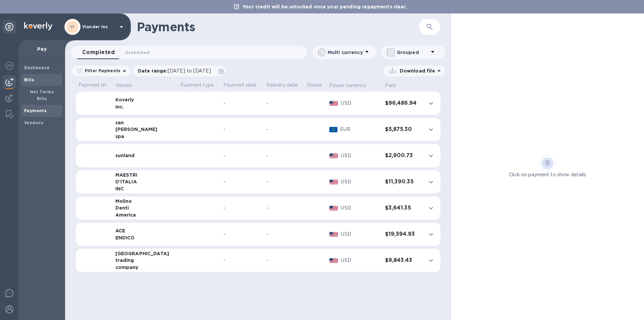
click at [31, 80] on b "Bills" at bounding box center [29, 79] width 10 height 5
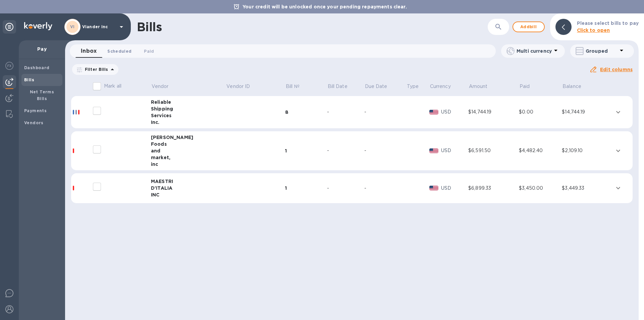
click at [121, 51] on span "Scheduled 0" at bounding box center [119, 51] width 24 height 7
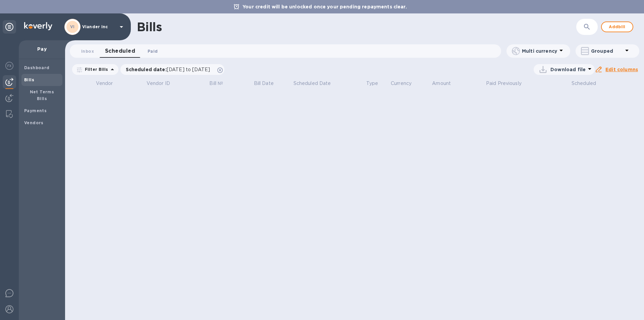
click at [153, 51] on span "Paid 0" at bounding box center [153, 51] width 10 height 7
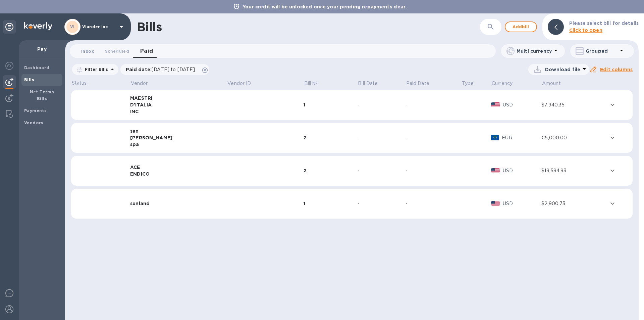
click at [88, 52] on span "Inbox 0" at bounding box center [87, 51] width 13 height 7
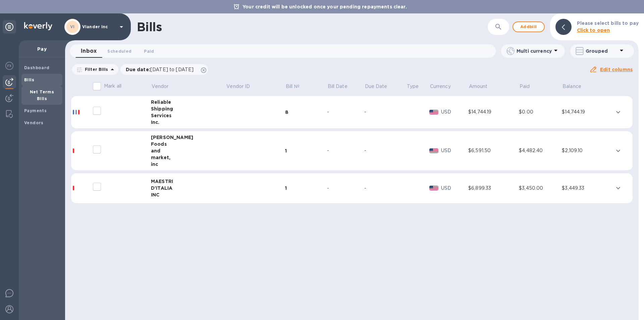
click at [32, 92] on b "Net Terms Bills" at bounding box center [42, 95] width 24 height 12
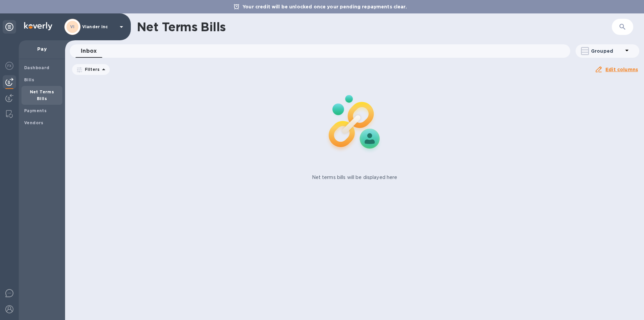
click at [88, 52] on span "Inbox 0" at bounding box center [89, 50] width 16 height 9
click at [7, 97] on img at bounding box center [9, 98] width 8 height 8
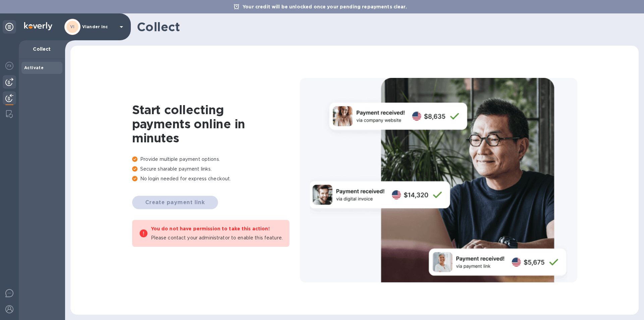
click at [8, 79] on img at bounding box center [9, 82] width 8 height 8
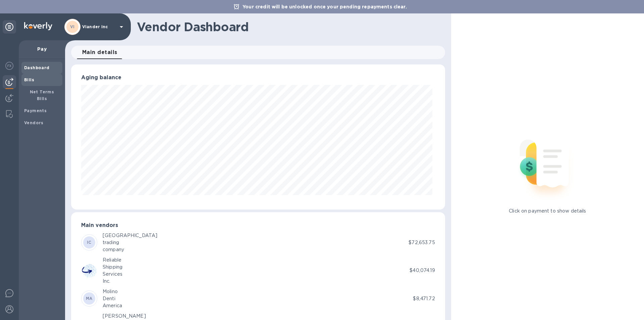
click at [28, 77] on b "Bills" at bounding box center [29, 79] width 10 height 5
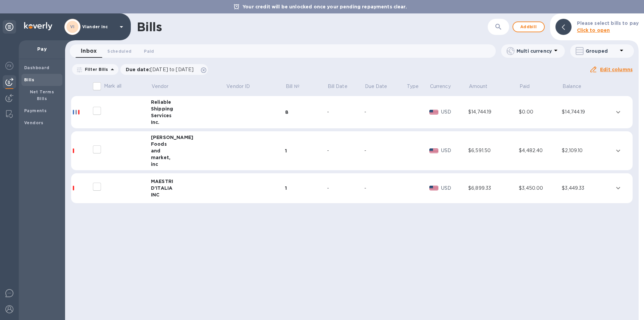
click at [92, 49] on span "Inbox 0" at bounding box center [89, 50] width 16 height 9
click at [124, 52] on span "Scheduled 0" at bounding box center [119, 51] width 24 height 7
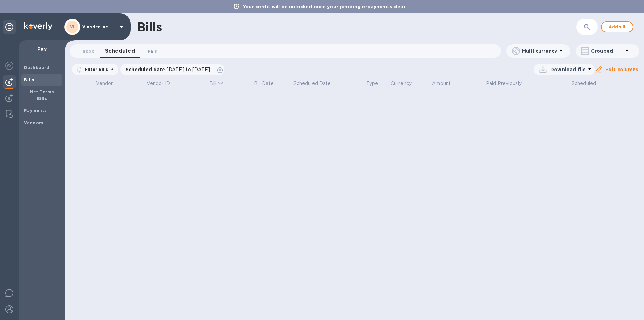
click at [151, 49] on span "Paid 0" at bounding box center [153, 51] width 10 height 7
